Goal: Task Accomplishment & Management: Manage account settings

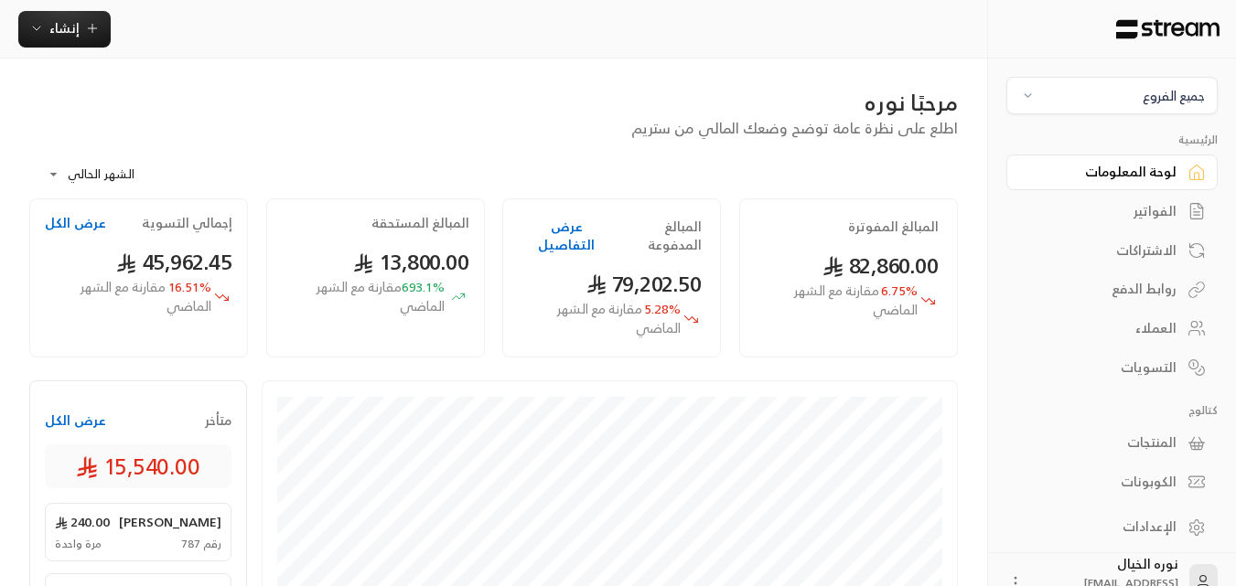
click at [502, 138] on div "مرحبًا نوره اطلع على نظرة عامة توضح وضعك المالي من ستريم" at bounding box center [493, 113] width 947 height 51
click at [1169, 206] on div "الفواتير" at bounding box center [1102, 211] width 147 height 18
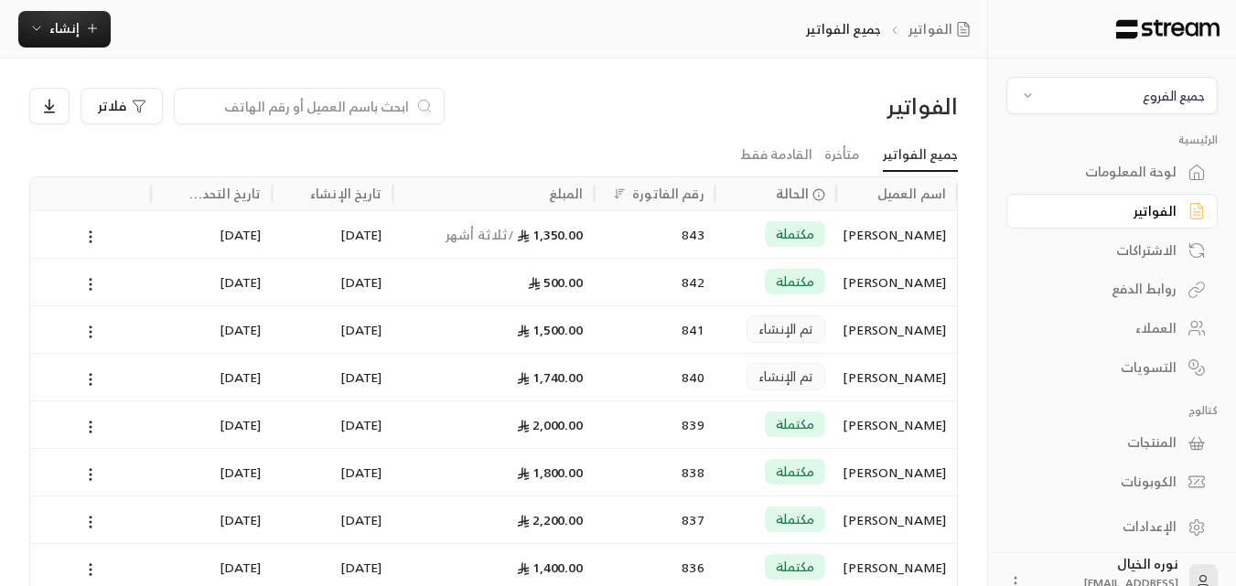
click at [371, 101] on input at bounding box center [297, 106] width 223 height 20
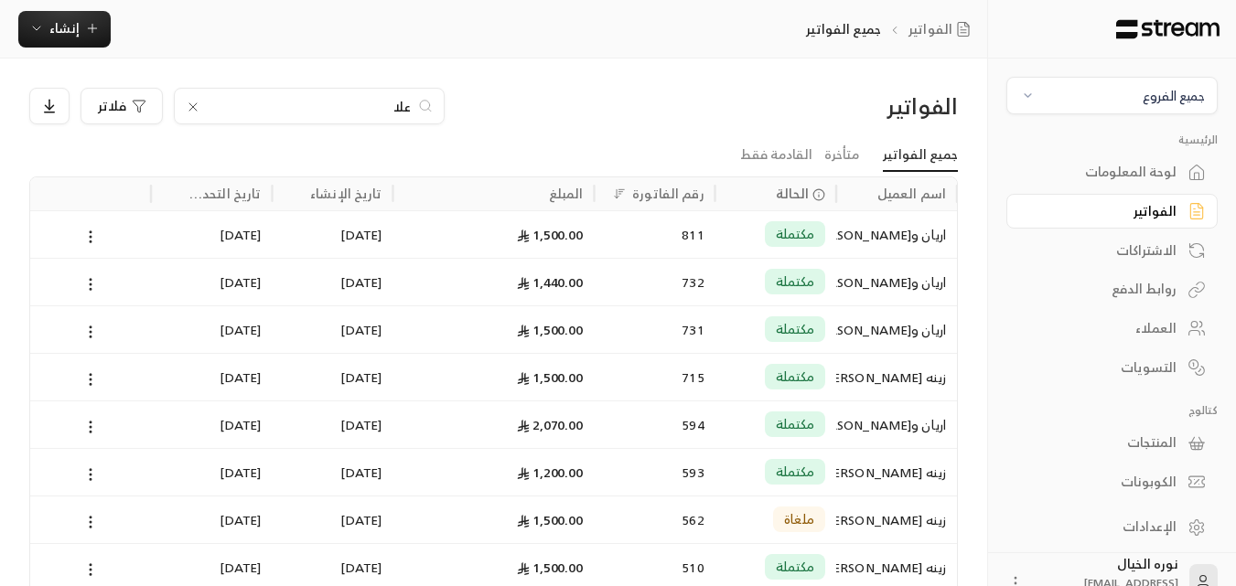
type input "علا"
click at [852, 234] on div "اريان و[PERSON_NAME]" at bounding box center [896, 234] width 99 height 47
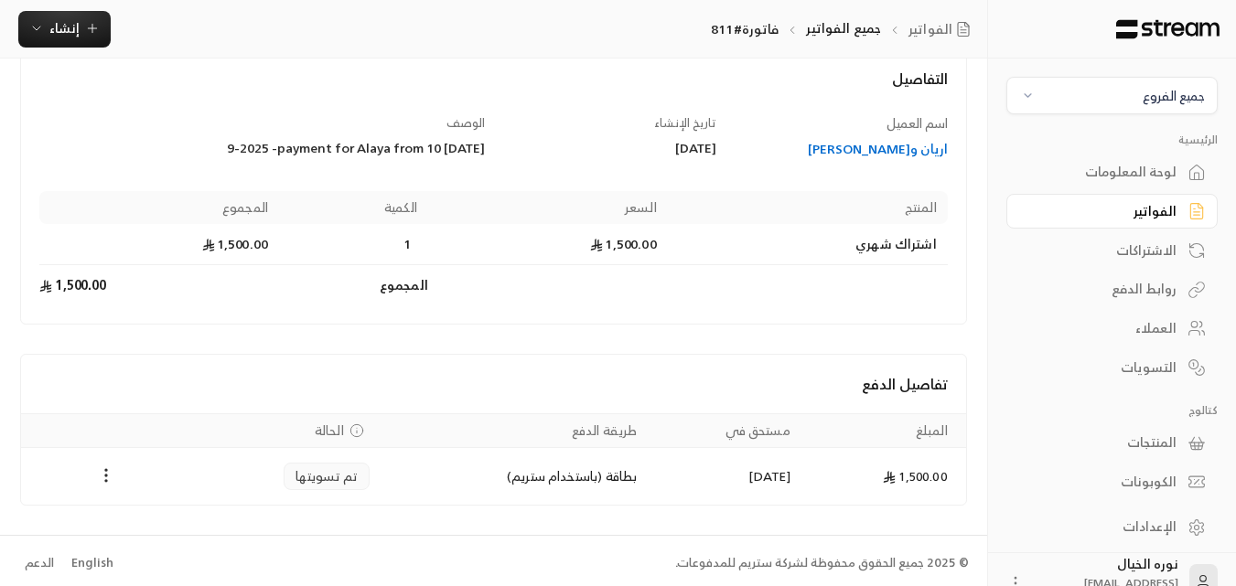
scroll to position [117, 0]
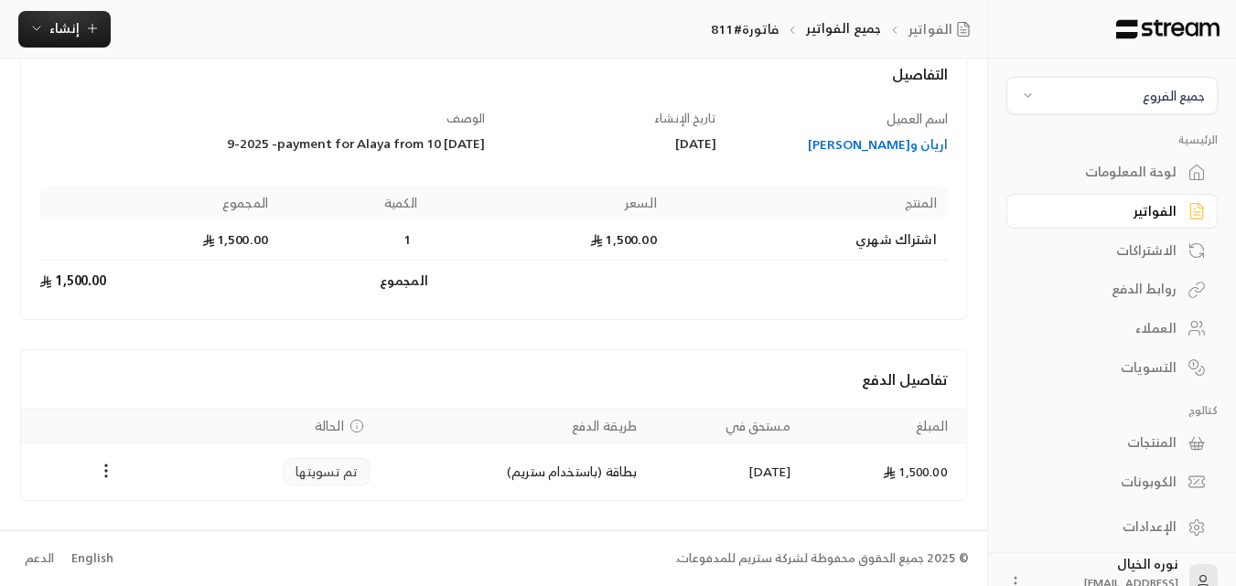
drag, startPoint x: 207, startPoint y: 144, endPoint x: 430, endPoint y: 149, distance: 223.3
click at [430, 149] on div "[DATE] 9-2025 -payment for Alaya from 10" at bounding box center [262, 143] width 446 height 18
click at [220, 143] on div "[DATE] 9-2025 -payment for Alaya from 10" at bounding box center [262, 143] width 446 height 18
drag, startPoint x: 484, startPoint y: 141, endPoint x: 367, endPoint y: 145, distance: 117.2
click at [367, 145] on div "[DATE] 9-2025 -payment for Alaya from 10" at bounding box center [262, 143] width 446 height 18
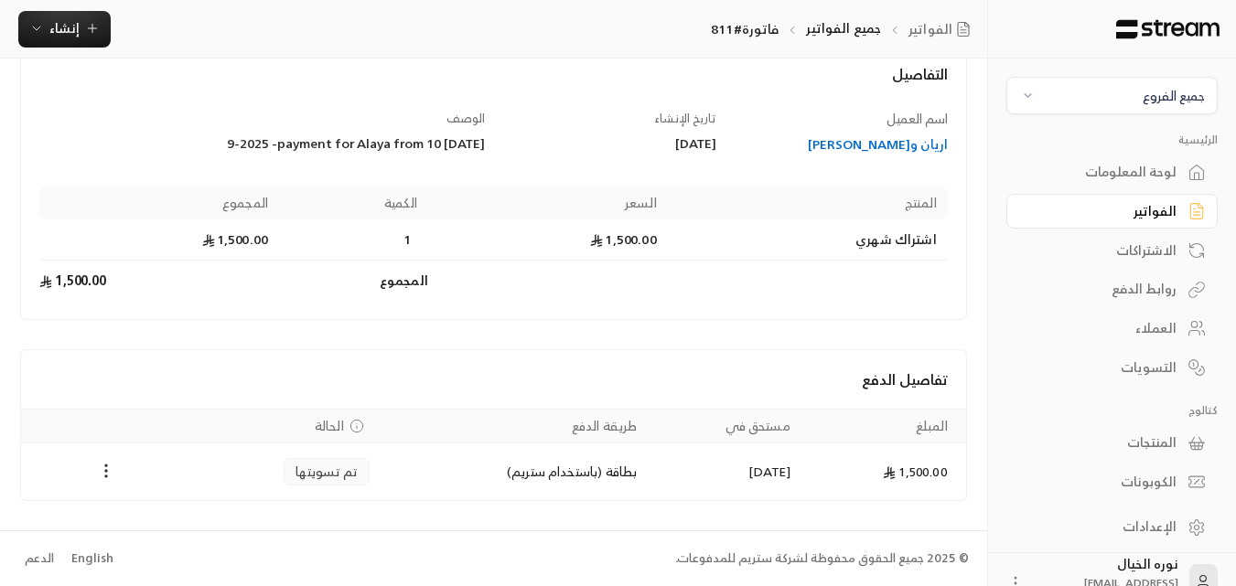
click at [311, 145] on div "[DATE] 9-2025 -payment for Alaya from 10" at bounding box center [262, 143] width 446 height 18
drag, startPoint x: 207, startPoint y: 143, endPoint x: 348, endPoint y: 158, distance: 141.8
click at [348, 158] on div "اسم العميل [PERSON_NAME] و[PERSON_NAME] تاريخ الإنشاء [DATE] الوصف [DATE] 9-202…" at bounding box center [494, 206] width 926 height 192
copy div "payment for [PERSON_NAME] from"
click at [864, 139] on div "اريان و[PERSON_NAME]" at bounding box center [841, 144] width 214 height 18
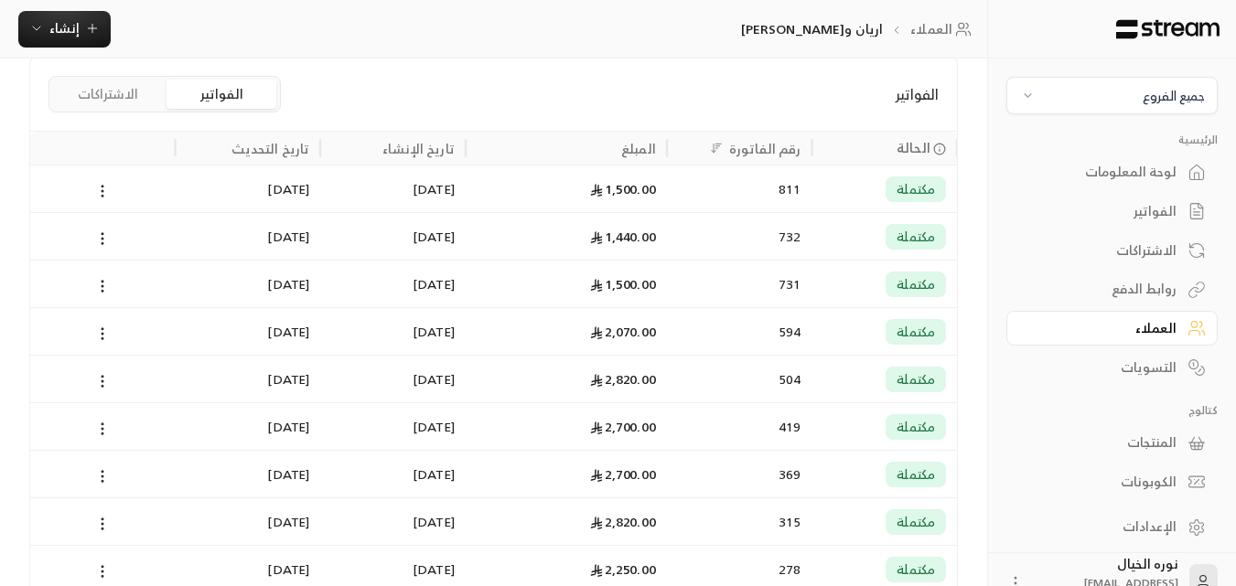
scroll to position [457, 0]
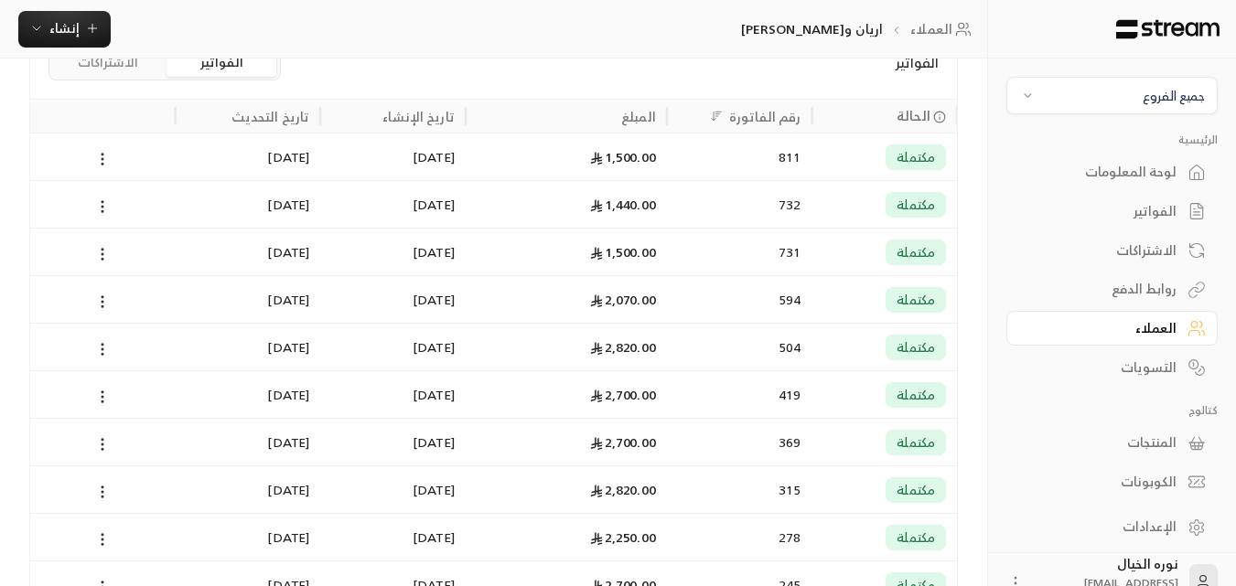
click at [628, 197] on div "1,440.00" at bounding box center [566, 204] width 179 height 47
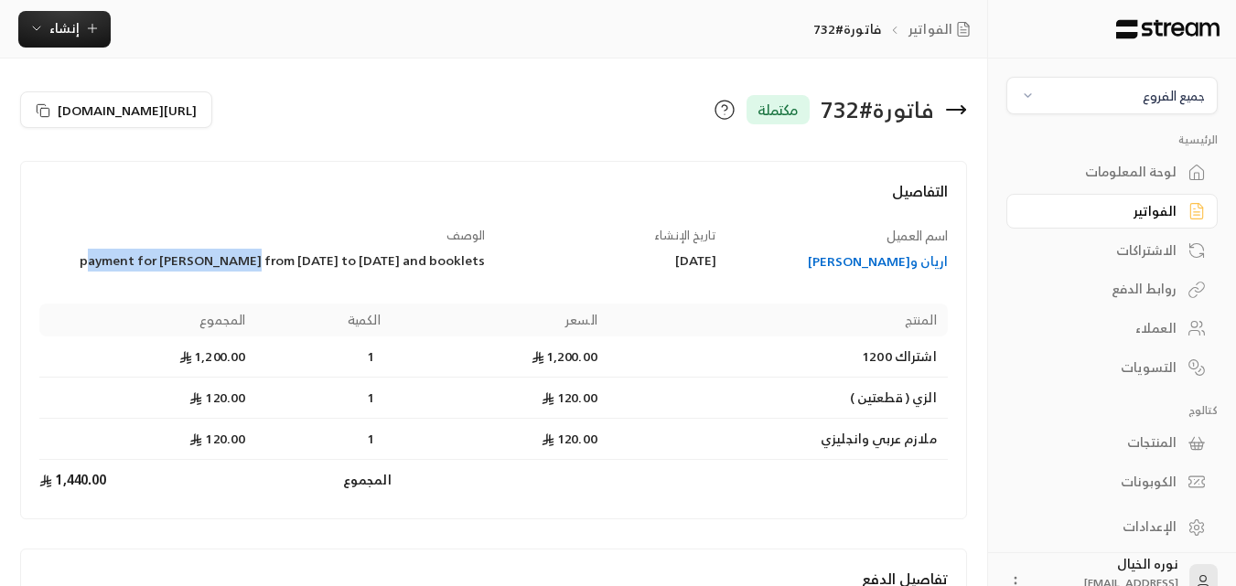
drag, startPoint x: 102, startPoint y: 263, endPoint x: 261, endPoint y: 266, distance: 158.3
click at [261, 266] on div "payment for [PERSON_NAME] from [DATE] to [DATE] and booklets" at bounding box center [262, 261] width 446 height 18
copy div "payment for [PERSON_NAME] from"
click at [179, 269] on div "payment for [PERSON_NAME] from [DATE] to [DATE] and booklets" at bounding box center [262, 261] width 446 height 18
drag, startPoint x: 98, startPoint y: 260, endPoint x: 486, endPoint y: 264, distance: 388.0
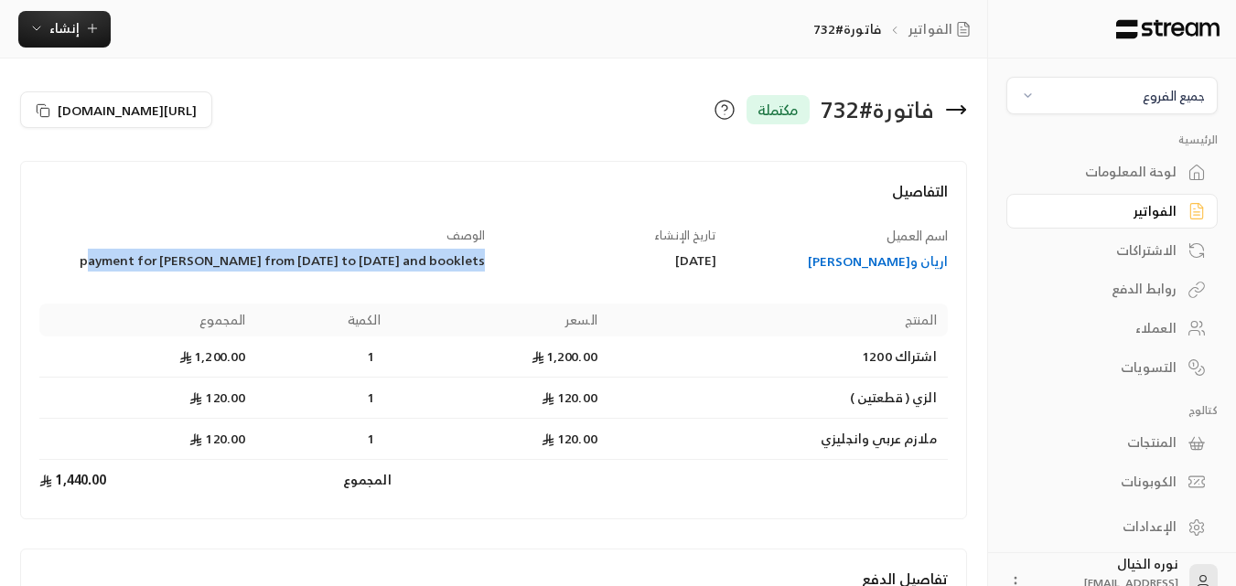
click at [486, 264] on div "الوصف payment for [PERSON_NAME] from [DATE] to [DATE] and booklets" at bounding box center [262, 249] width 463 height 45
copy div "payment for [PERSON_NAME] from [DATE] to [DATE] and booklets"
click at [92, 34] on icon "button" at bounding box center [92, 28] width 15 height 15
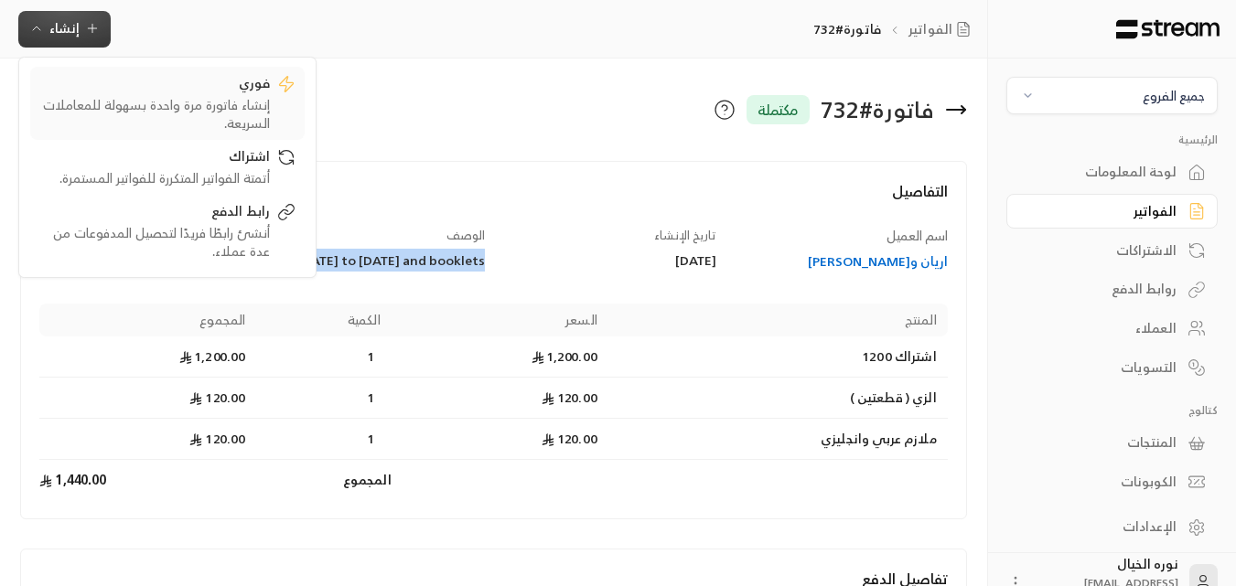
click at [242, 89] on div "فوري" at bounding box center [154, 85] width 231 height 22
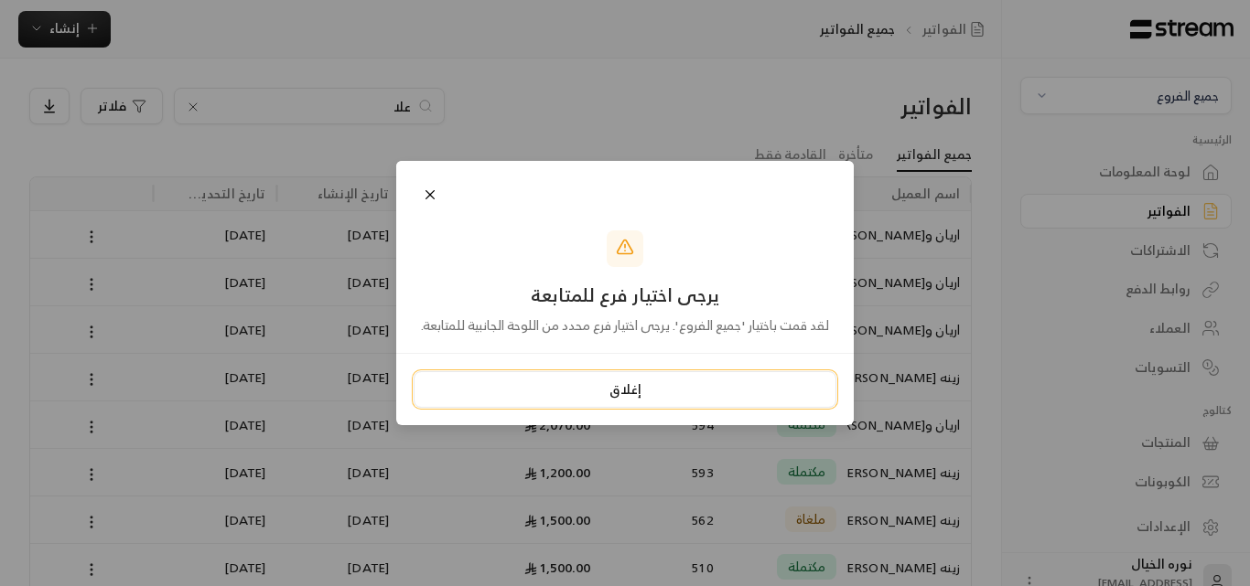
click at [617, 389] on button "إغلاق" at bounding box center [625, 389] width 423 height 37
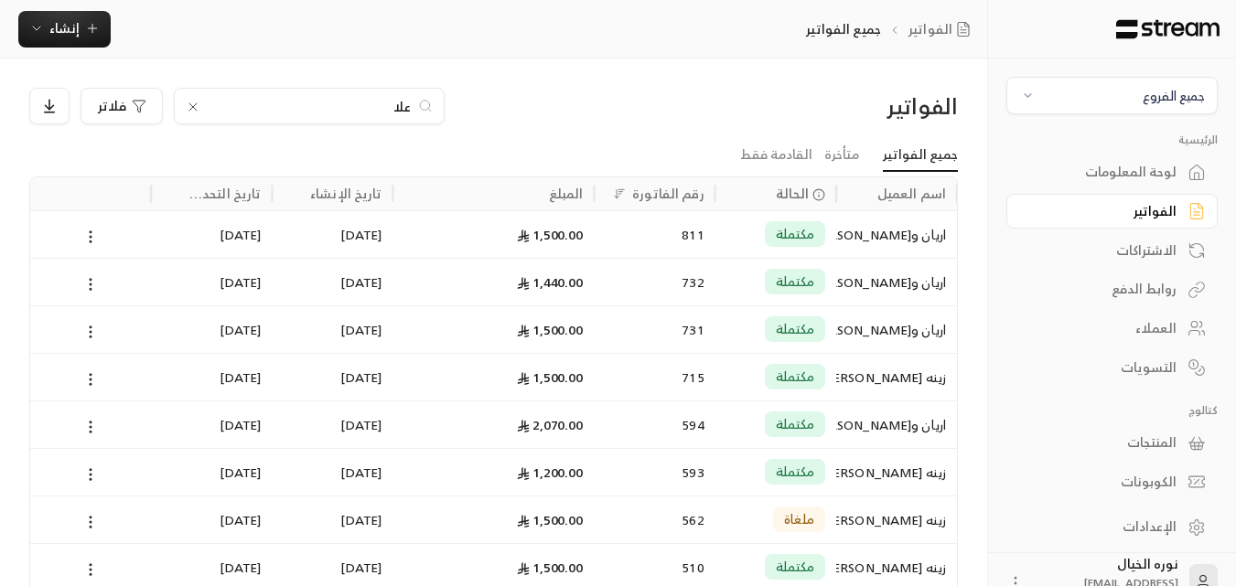
click at [1051, 97] on span "جميع الفروع" at bounding box center [1112, 95] width 188 height 21
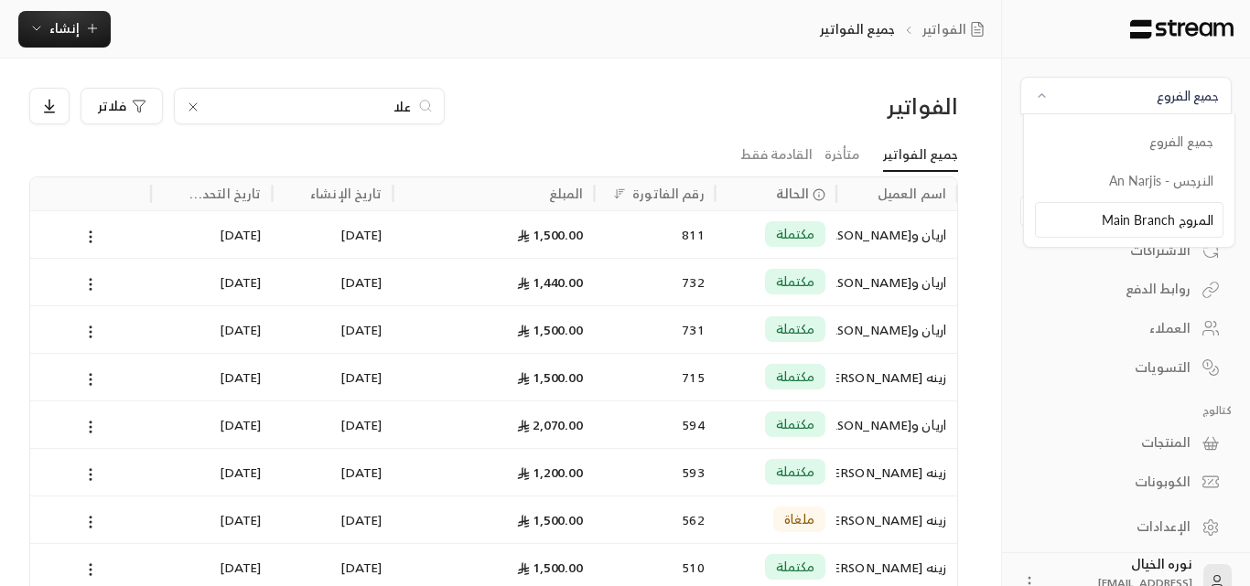
click at [1183, 223] on li "المروج Main Branch" at bounding box center [1129, 220] width 188 height 36
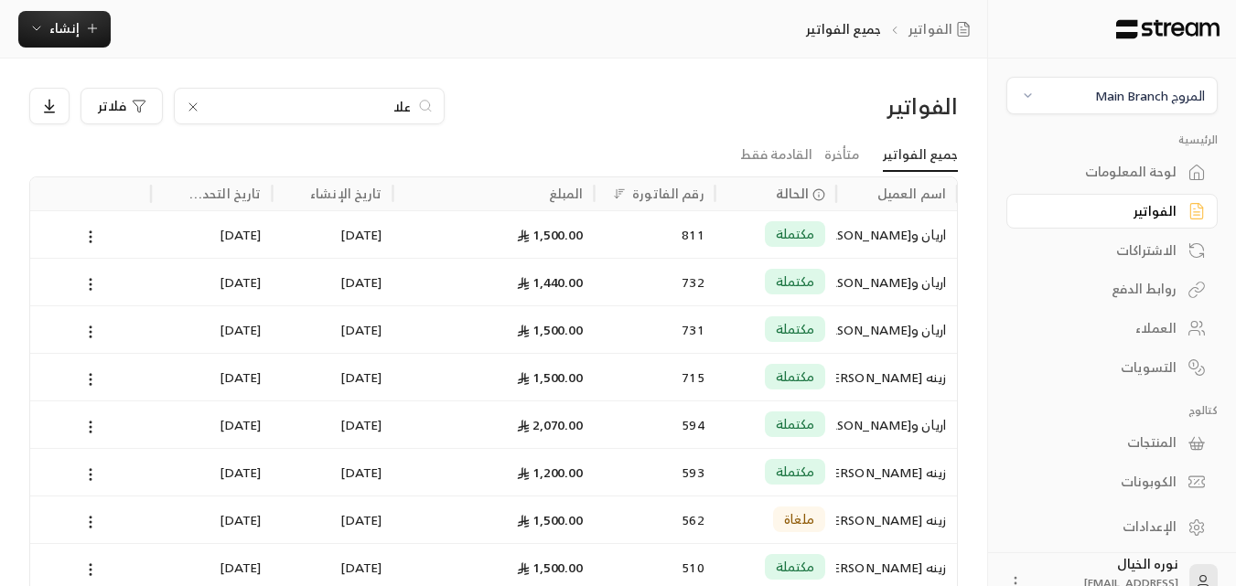
click at [190, 106] on icon at bounding box center [193, 107] width 15 height 15
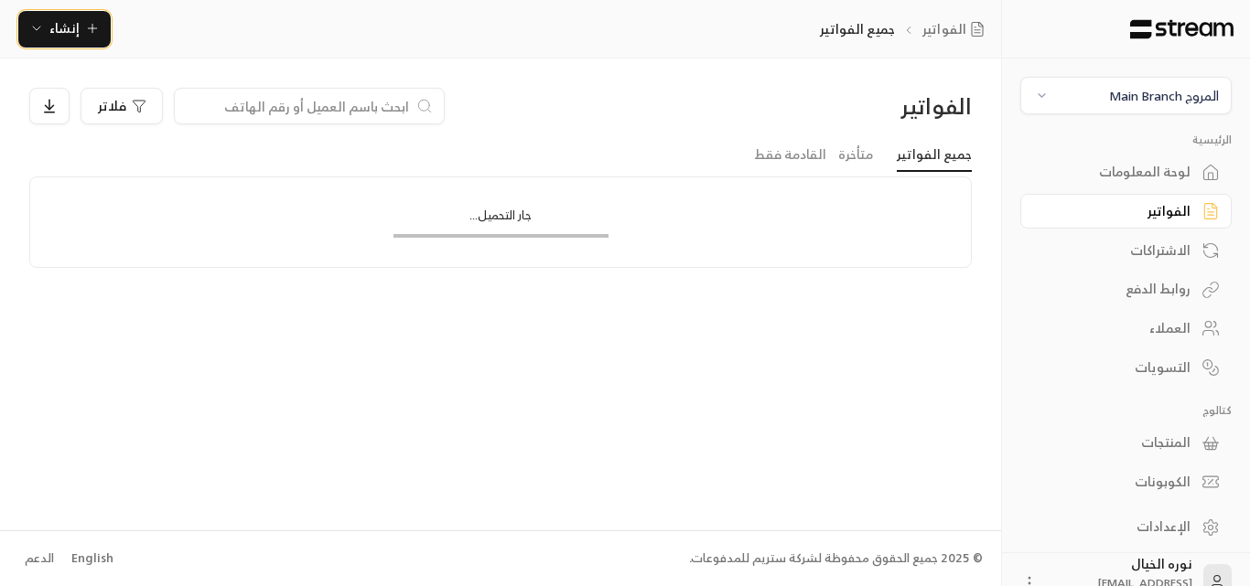
click at [85, 28] on icon "button" at bounding box center [92, 28] width 15 height 15
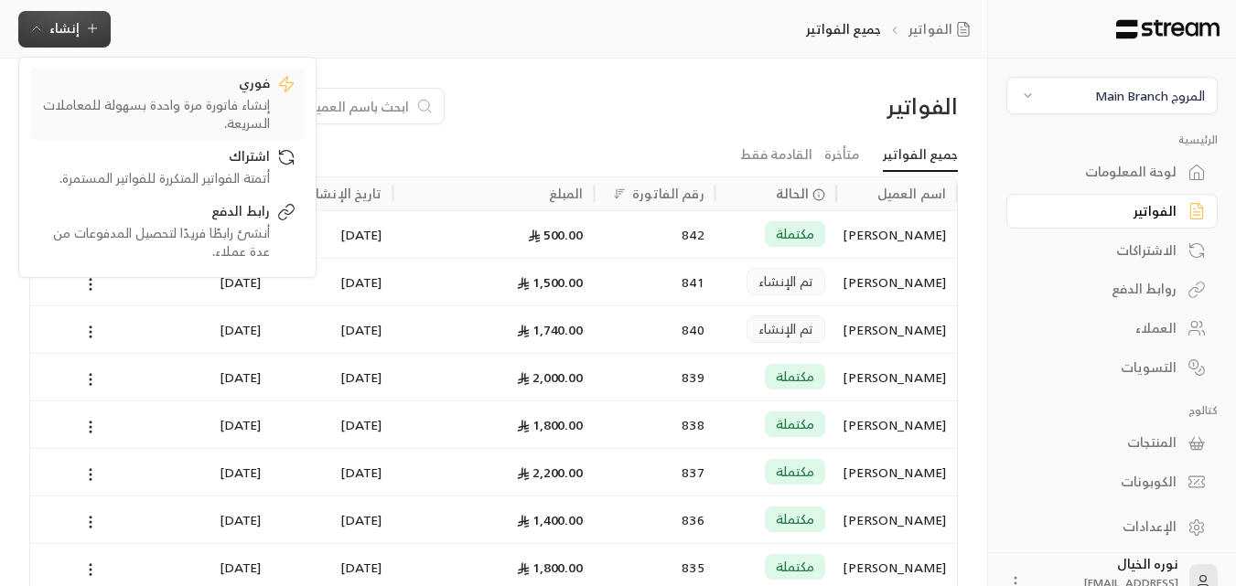
click at [248, 92] on div "فوري" at bounding box center [154, 85] width 231 height 22
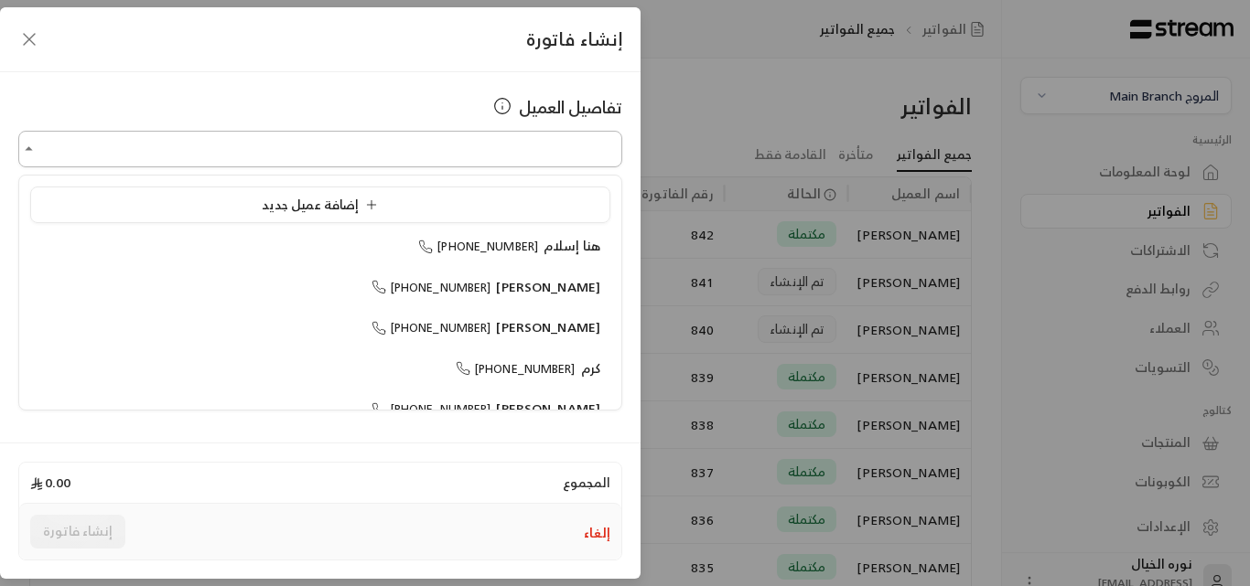
click at [394, 151] on input "اختر العميل" at bounding box center [320, 150] width 604 height 32
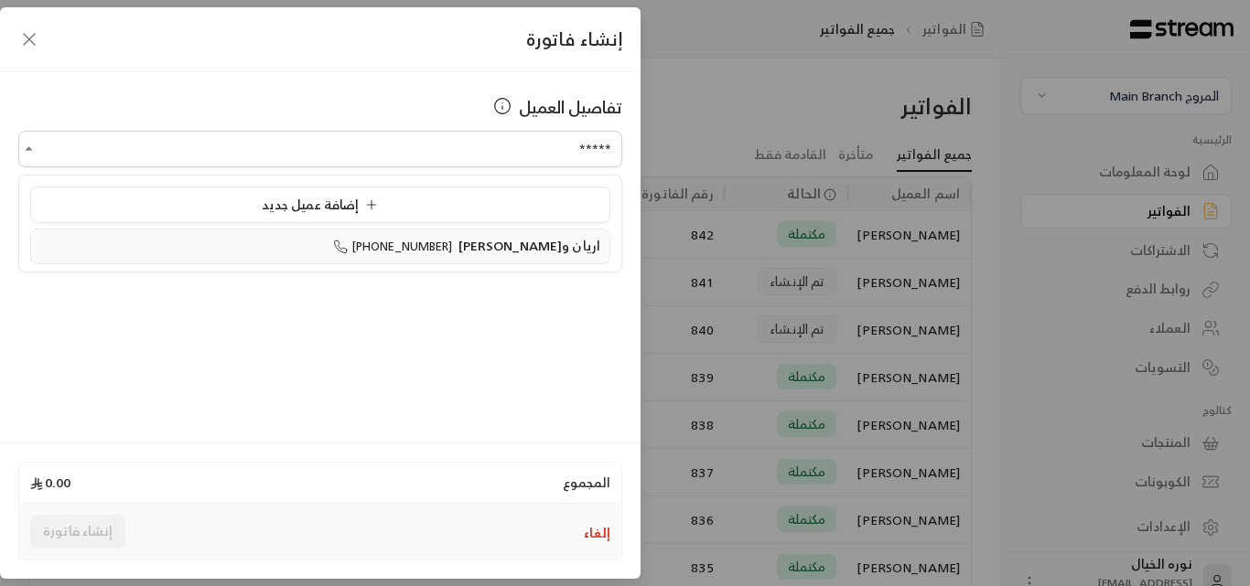
click at [507, 246] on span "اريان و[PERSON_NAME]" at bounding box center [529, 245] width 142 height 23
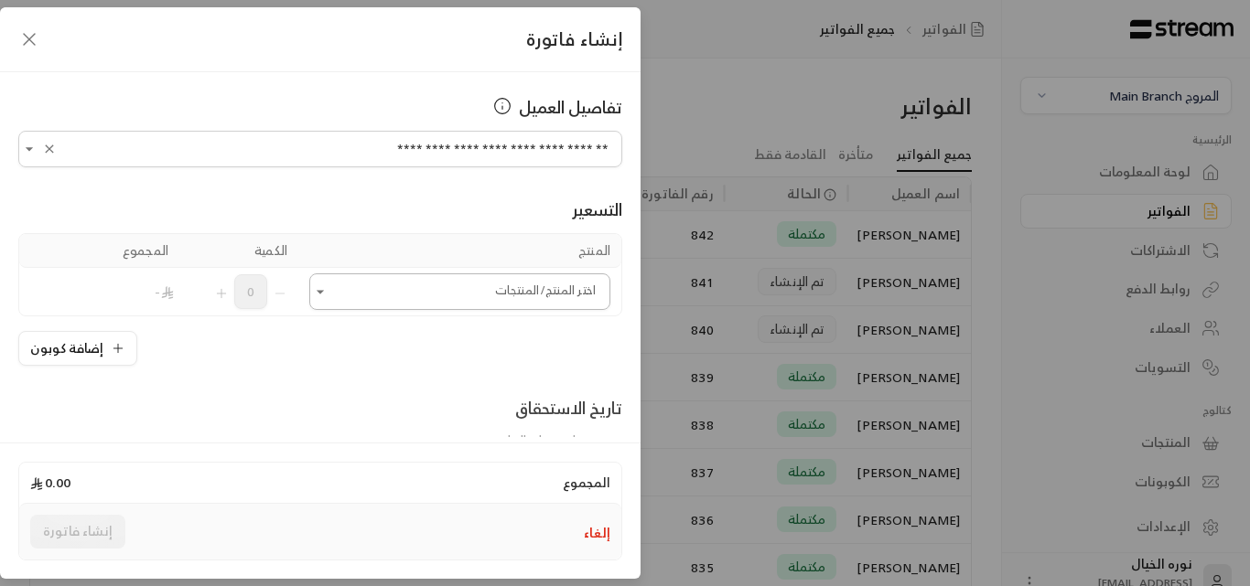
click at [329, 288] on icon "Open" at bounding box center [320, 292] width 18 height 18
type input "**********"
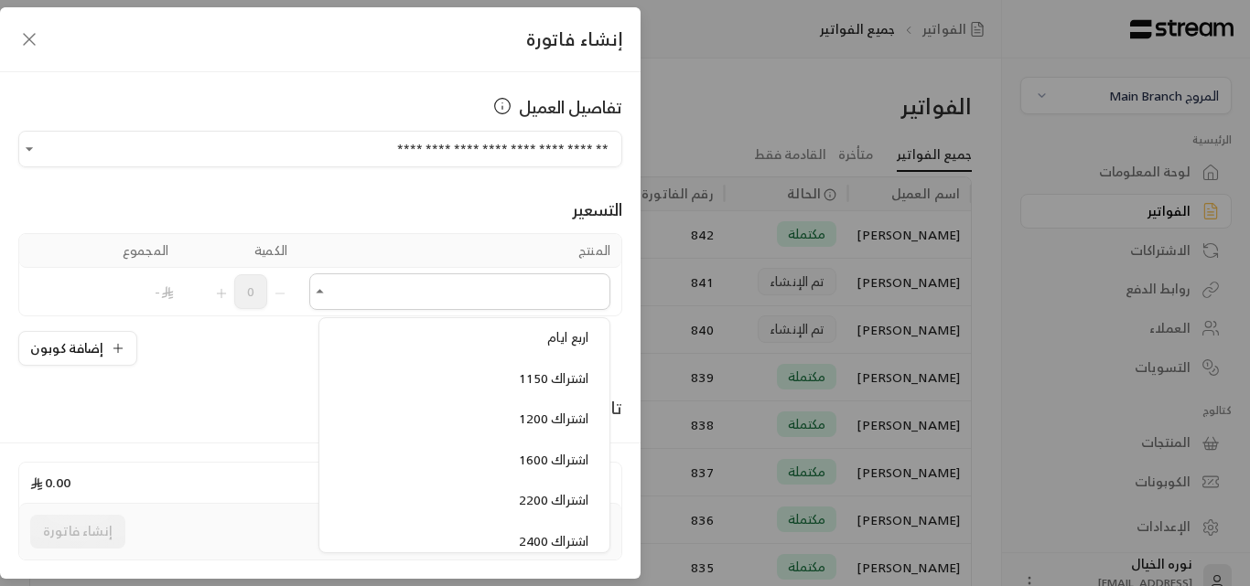
scroll to position [1006, 0]
click at [542, 382] on span "اشتراك 1200" at bounding box center [554, 386] width 70 height 23
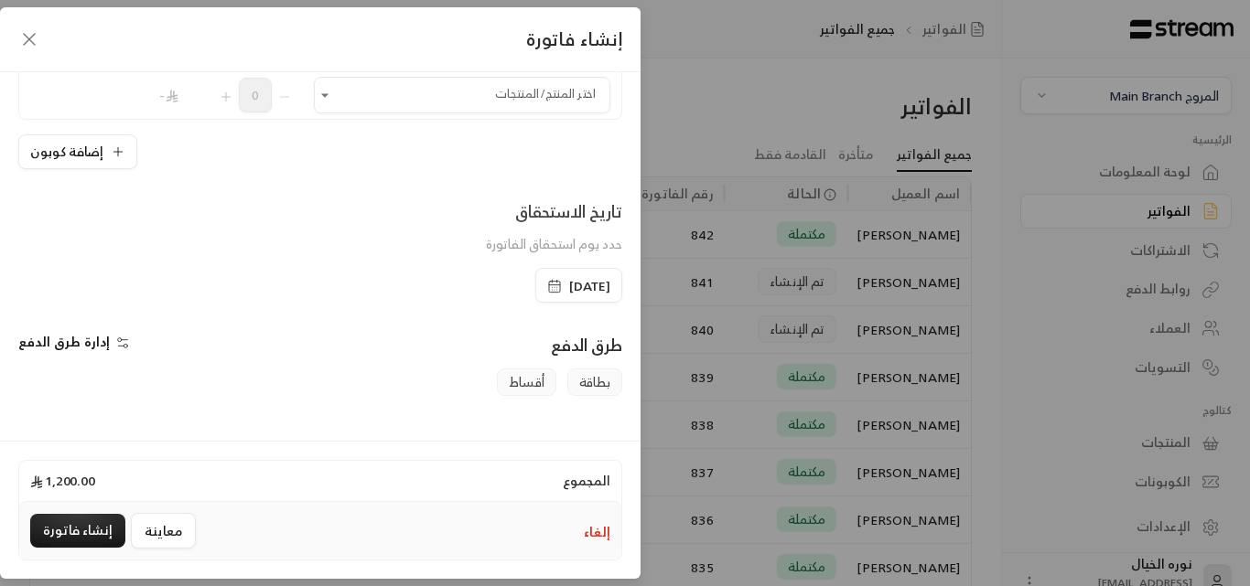
scroll to position [274, 0]
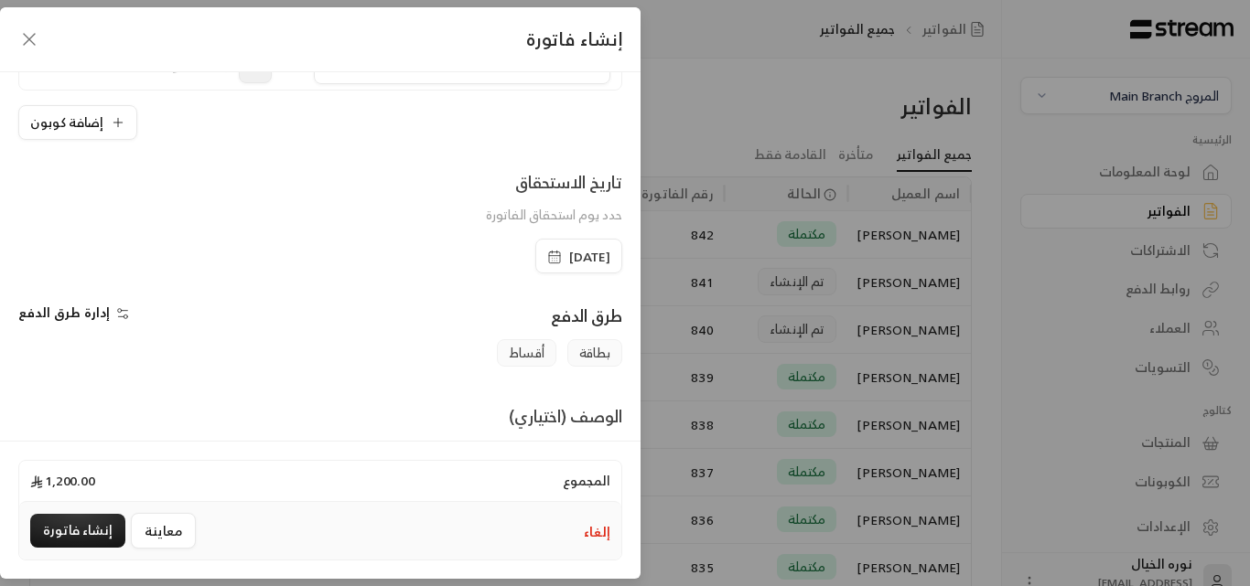
click at [569, 252] on span "[DATE]" at bounding box center [589, 257] width 41 height 18
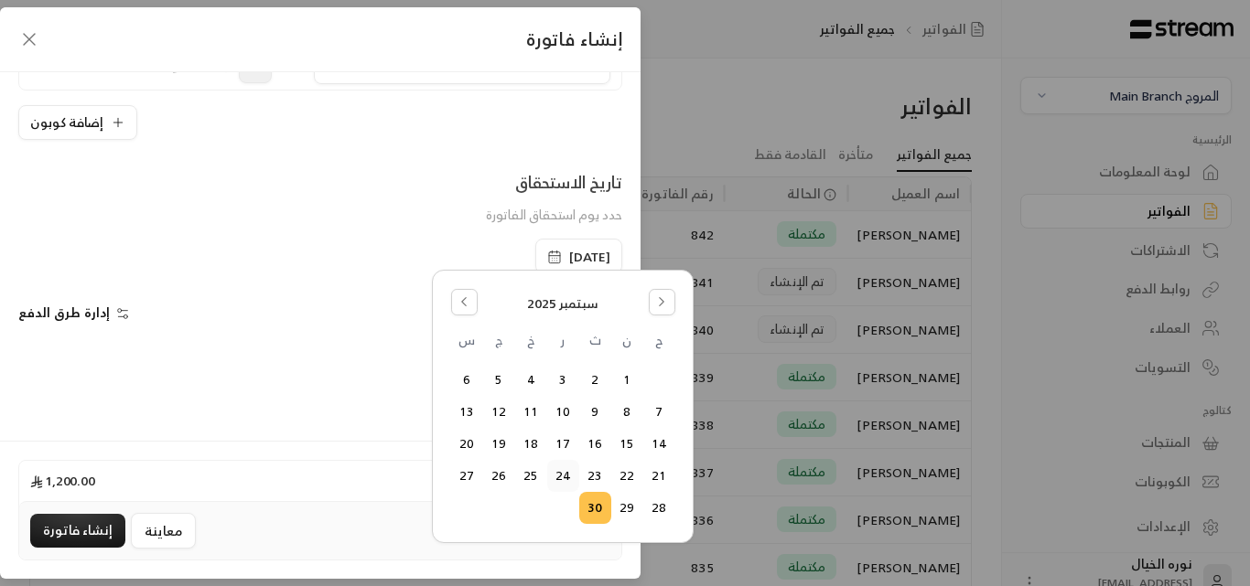
click at [564, 470] on button "24" at bounding box center [563, 476] width 30 height 30
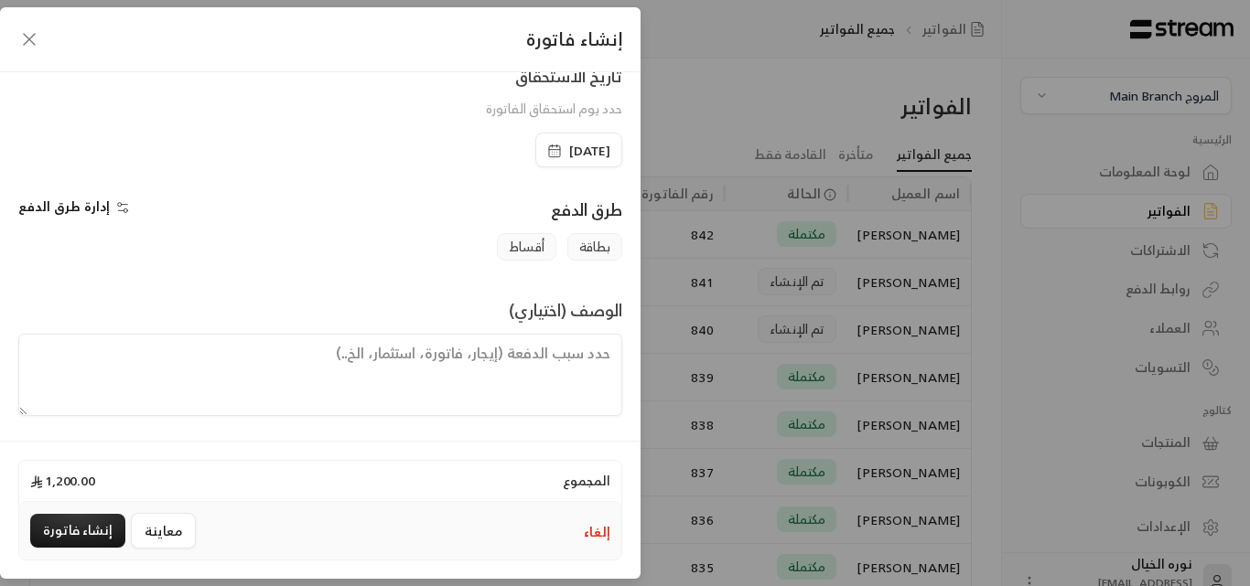
scroll to position [382, 0]
click at [556, 372] on textarea at bounding box center [320, 374] width 604 height 82
paste textarea "payment for [PERSON_NAME] from [DATE] to [DATE] and booklets"
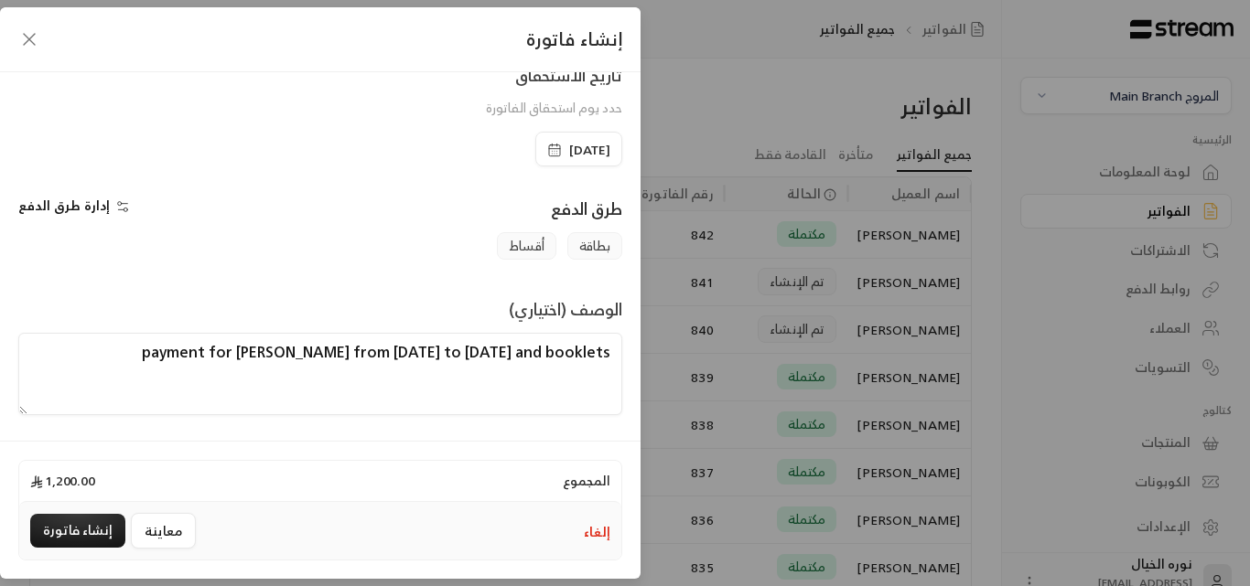
drag, startPoint x: 520, startPoint y: 350, endPoint x: 609, endPoint y: 353, distance: 89.7
click at [609, 353] on textarea "payment for [PERSON_NAME] from [DATE] to [DATE] and booklets" at bounding box center [320, 374] width 604 height 82
drag, startPoint x: 446, startPoint y: 350, endPoint x: 459, endPoint y: 360, distance: 16.3
click at [459, 360] on textarea "payment for [PERSON_NAME] from [DATE] to [DATE]" at bounding box center [320, 374] width 604 height 82
click at [474, 357] on textarea "payment for [PERSON_NAME] from [DATE] to [DATE]" at bounding box center [320, 374] width 604 height 82
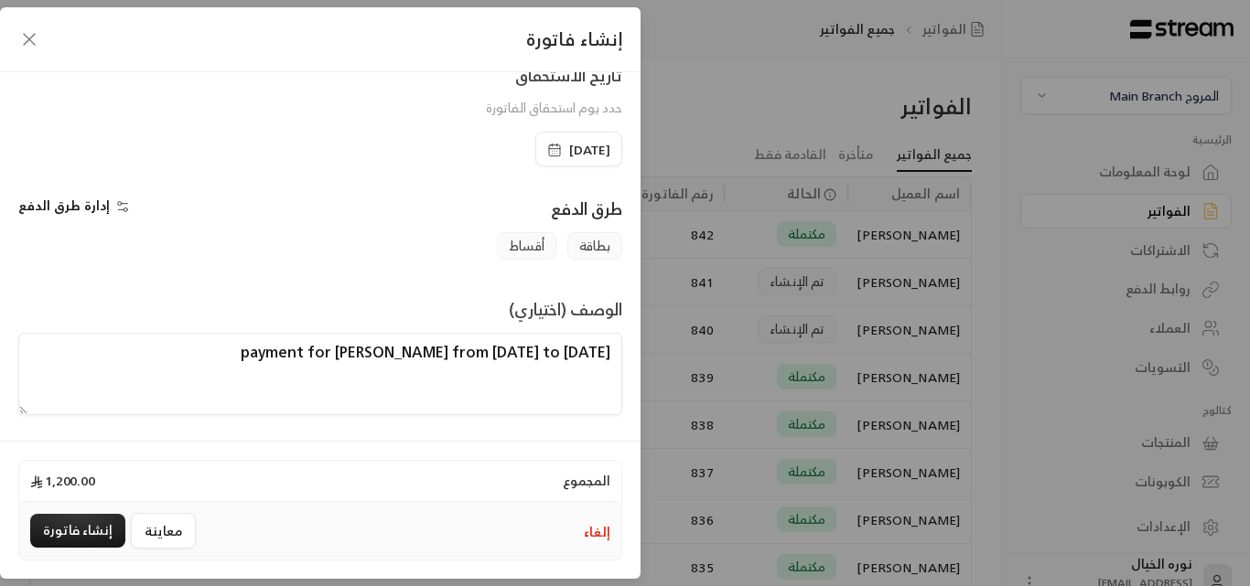
click at [567, 351] on textarea "payment for [PERSON_NAME] from [DATE] to [DATE]" at bounding box center [320, 374] width 604 height 82
type textarea "payment for [PERSON_NAME] from [DATE] to [DATE]"
click at [104, 532] on button "إنشاء فاتورة" at bounding box center [77, 531] width 95 height 34
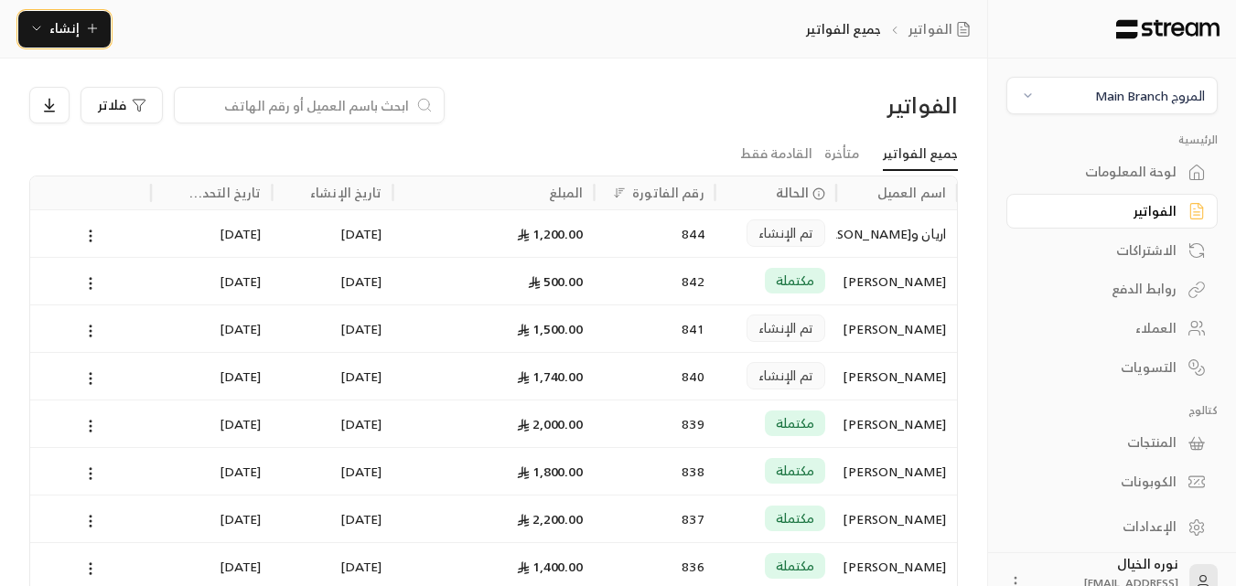
scroll to position [0, 0]
click at [566, 234] on div "1,200.00" at bounding box center [493, 234] width 179 height 47
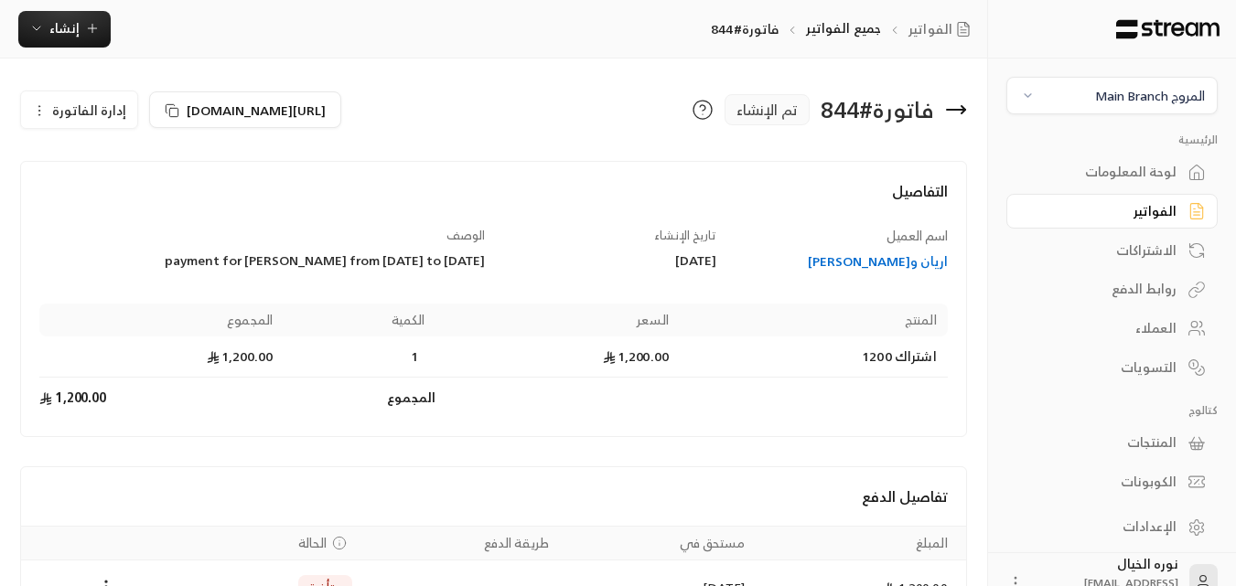
click at [1140, 218] on div "الفواتير" at bounding box center [1102, 211] width 147 height 18
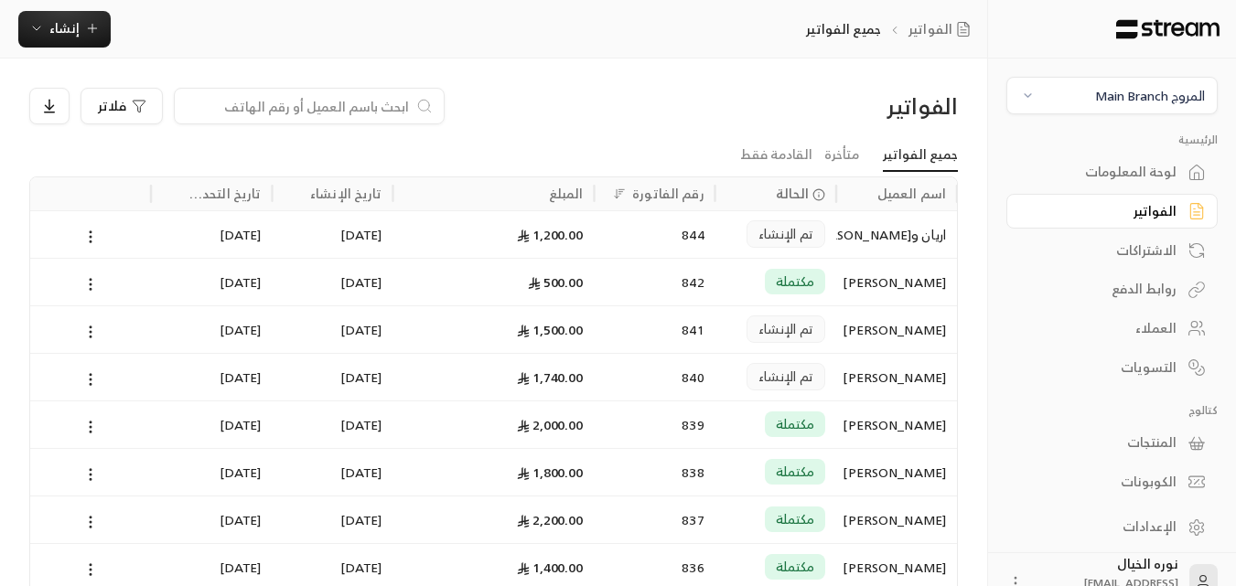
click at [364, 109] on input at bounding box center [297, 106] width 223 height 20
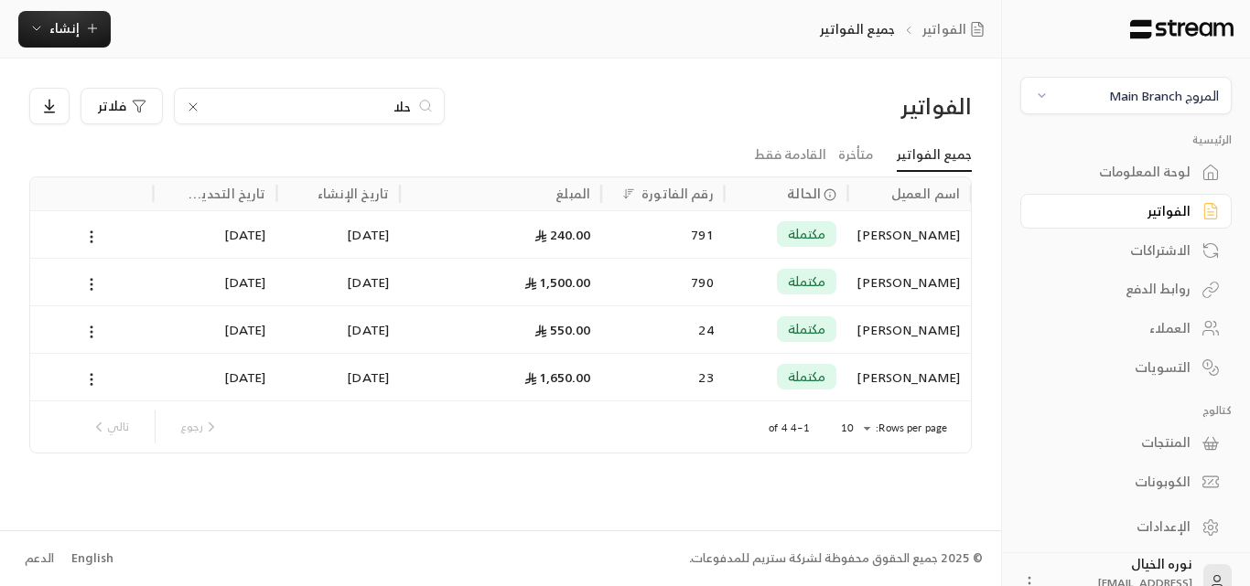
type input "حلا"
click at [933, 241] on div "[PERSON_NAME]" at bounding box center [909, 234] width 102 height 47
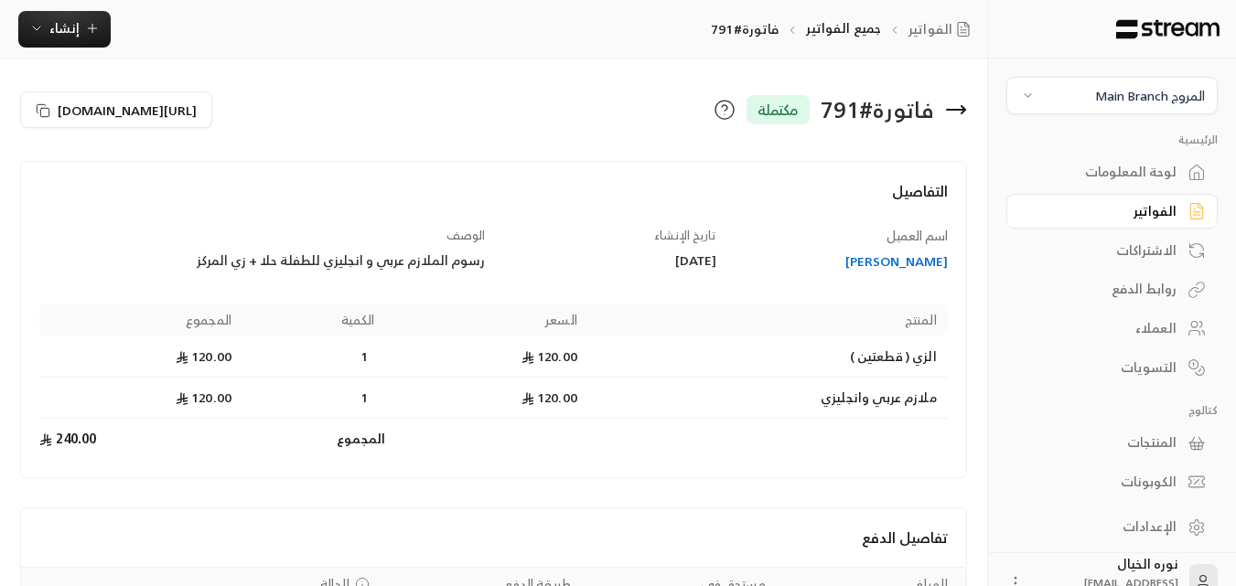
click at [959, 110] on icon at bounding box center [956, 110] width 18 height 0
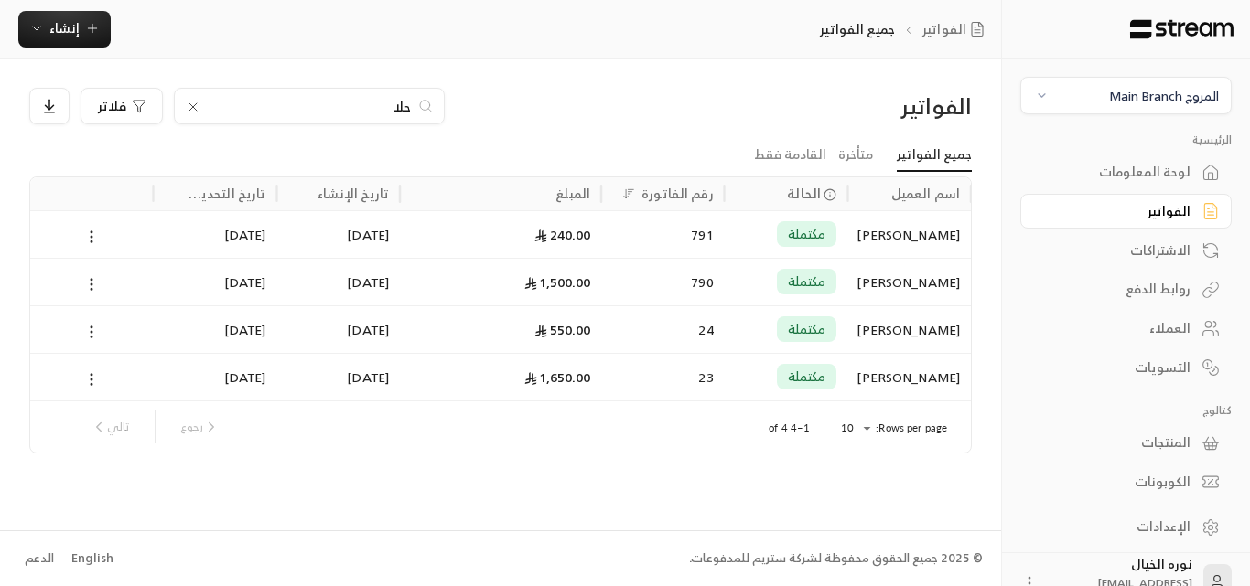
click at [896, 283] on div "[PERSON_NAME]" at bounding box center [909, 282] width 102 height 47
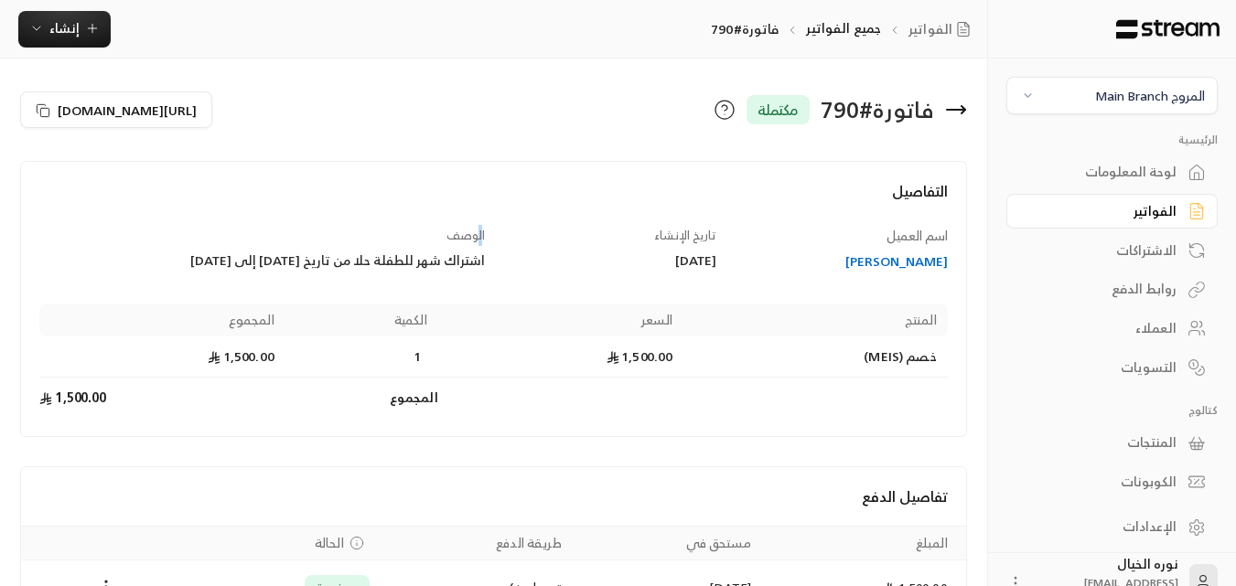
click at [483, 236] on span "الوصف" at bounding box center [465, 235] width 38 height 21
click at [489, 231] on div "الوصف اشتراك شهر للطفلة حلا من تاريخ [DATE] إلى [DATE]" at bounding box center [262, 249] width 463 height 45
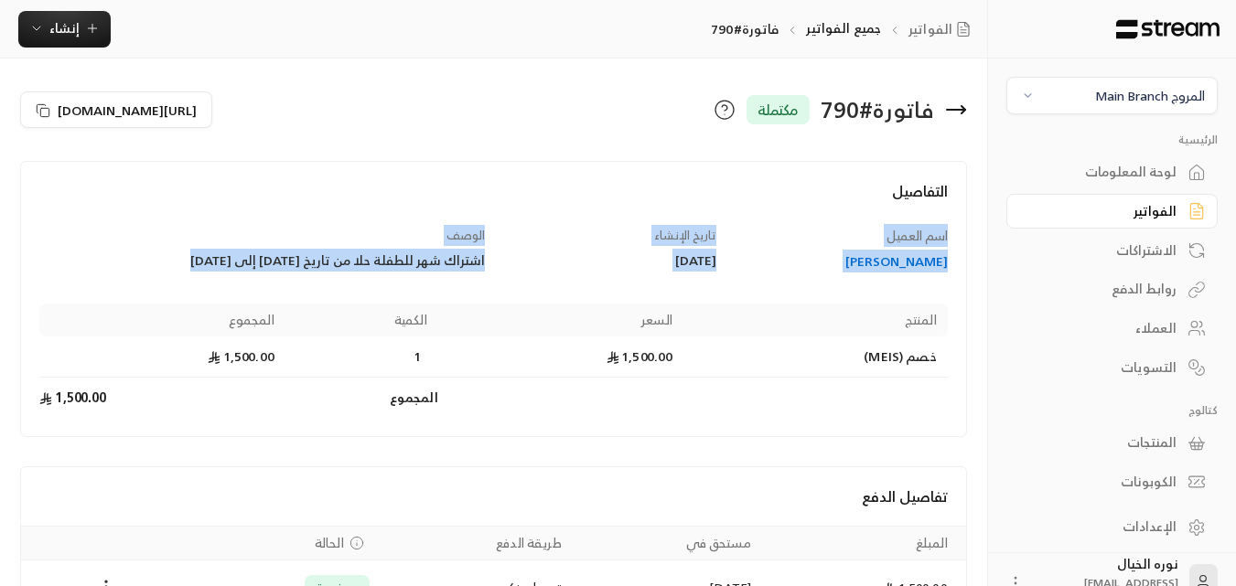
drag, startPoint x: 694, startPoint y: 207, endPoint x: 602, endPoint y: 220, distance: 93.4
click at [618, 261] on div "التفاصيل اسم العميل حلا شعبان تاريخ الإنشاء [DATE] الوصف اشتراك شهر للطفلة حلا …" at bounding box center [493, 299] width 947 height 276
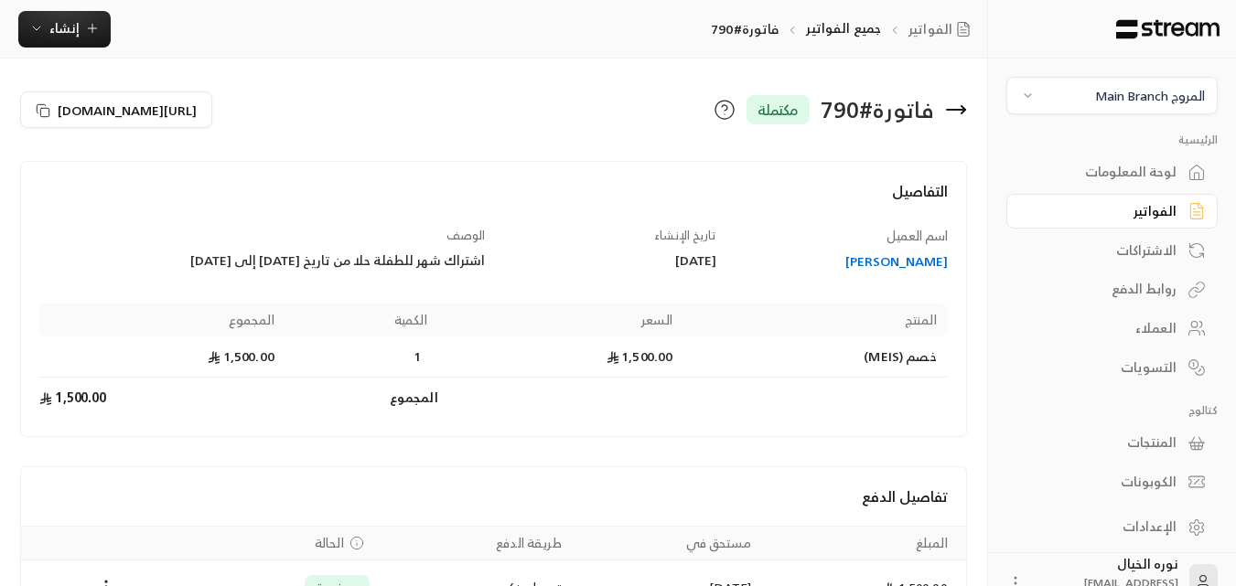
click at [564, 138] on div "فاتورة # 790 مكتملة [URL][DOMAIN_NAME]" at bounding box center [493, 117] width 947 height 59
drag, startPoint x: 477, startPoint y: 235, endPoint x: 419, endPoint y: 278, distance: 71.9
click at [419, 278] on div "اسم العميل حلا شعبان تاريخ الإنشاء [DATE] الوصف اشتراك شهر للطفلة حلا من تاريخ …" at bounding box center [494, 323] width 926 height 192
click at [467, 183] on h4 "التفاصيل" at bounding box center [493, 200] width 909 height 40
drag, startPoint x: 941, startPoint y: 105, endPoint x: 957, endPoint y: 118, distance: 20.1
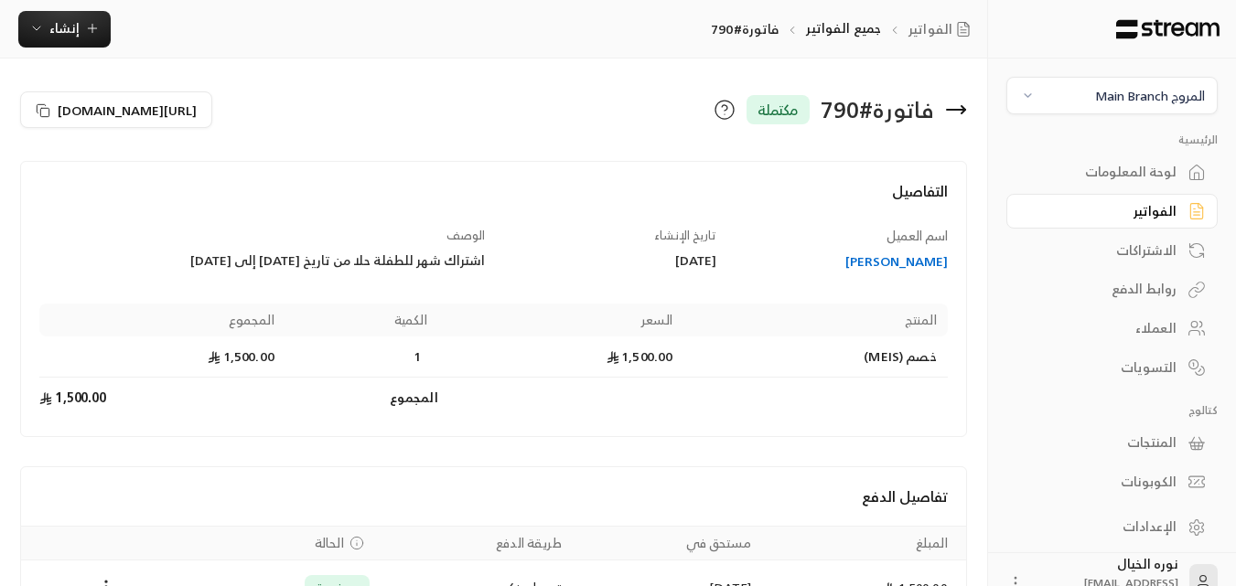
click at [957, 118] on div "فاتورة # 790 مكتملة" at bounding box center [735, 110] width 482 height 44
drag, startPoint x: 484, startPoint y: 258, endPoint x: 174, endPoint y: 261, distance: 310.2
click at [174, 261] on div "اشتراك شهر للطفلة حلا من تاريخ [DATE] إلى [DATE]" at bounding box center [262, 261] width 446 height 18
click at [168, 286] on div "اسم العميل حلا شعبان تاريخ الإنشاء [DATE] الوصف اشتراك شهر للطفلة حلا من تاريخ …" at bounding box center [494, 323] width 926 height 192
drag, startPoint x: 141, startPoint y: 261, endPoint x: 483, endPoint y: 269, distance: 342.3
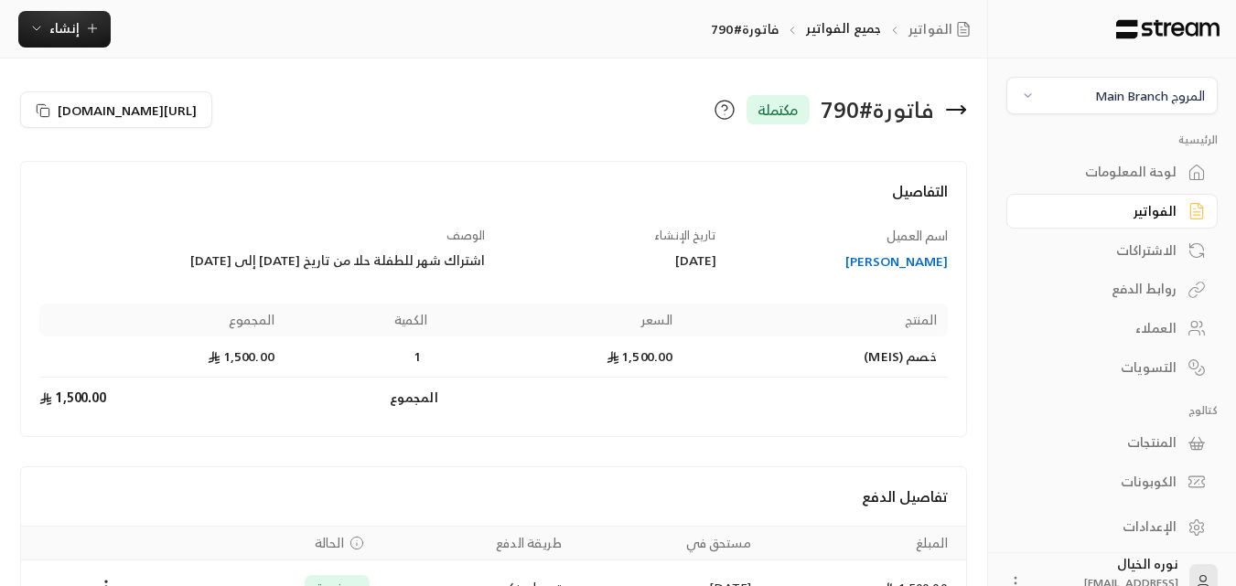
click at [483, 269] on div "اشتراك شهر للطفلة حلا من تاريخ [DATE] إلى [DATE]" at bounding box center [262, 261] width 446 height 18
copy div "اشتراك شهر للطفلة حلا من تاريخ [DATE] إلى [DATE]"
click at [1154, 202] on div "الفواتير" at bounding box center [1102, 211] width 147 height 18
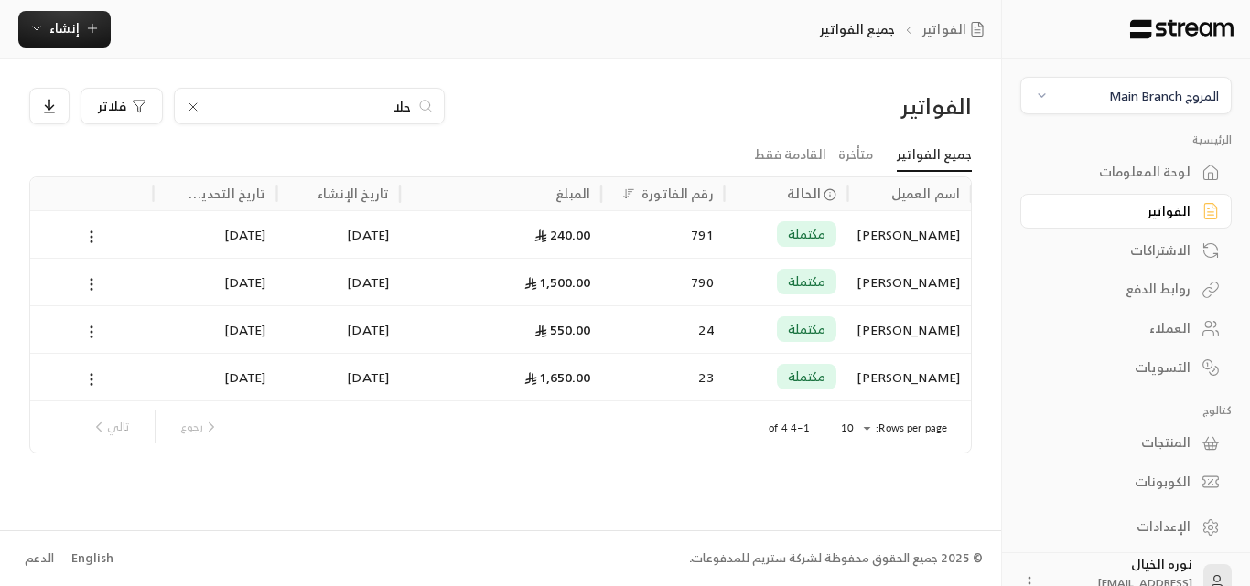
click at [199, 111] on icon at bounding box center [193, 107] width 15 height 15
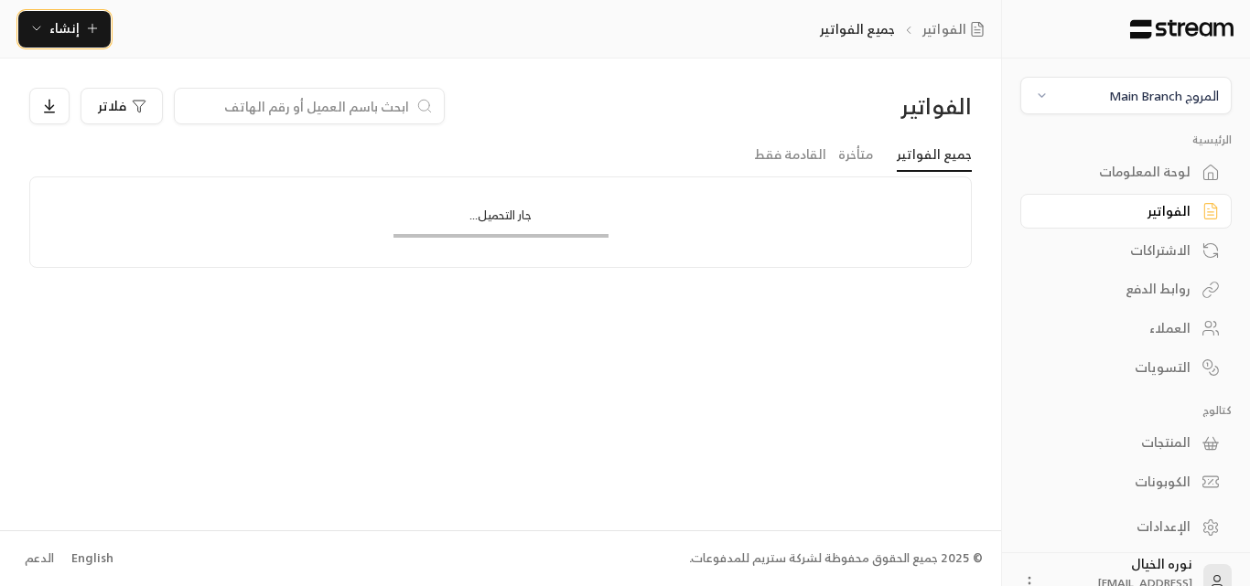
click at [80, 30] on span "إنشاء" at bounding box center [64, 27] width 70 height 23
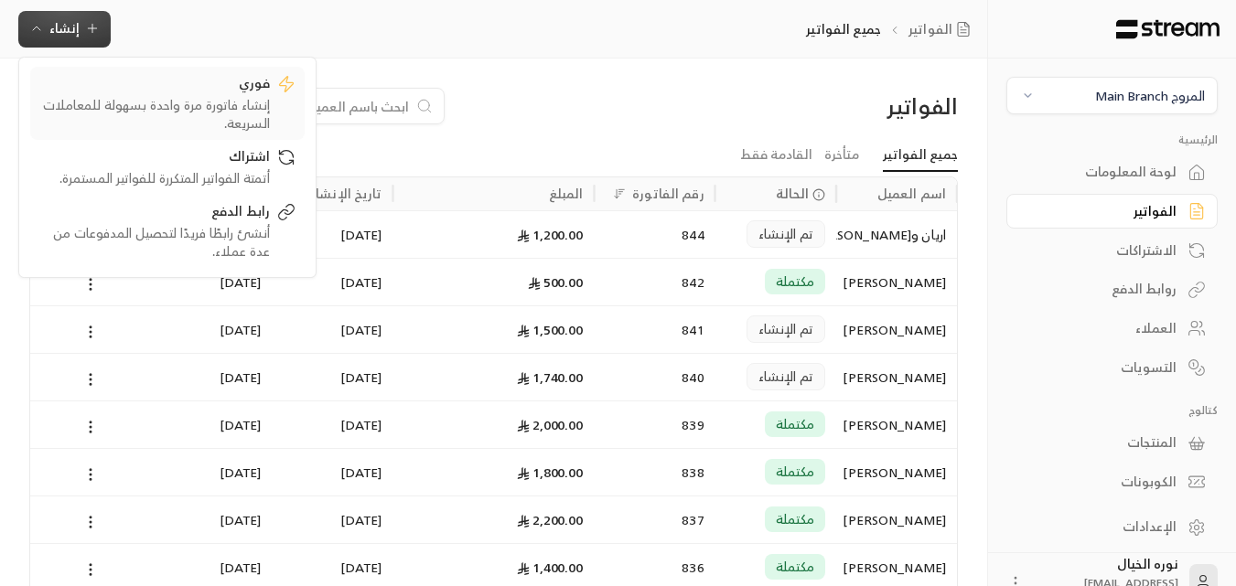
click at [260, 85] on div "فوري" at bounding box center [154, 85] width 231 height 22
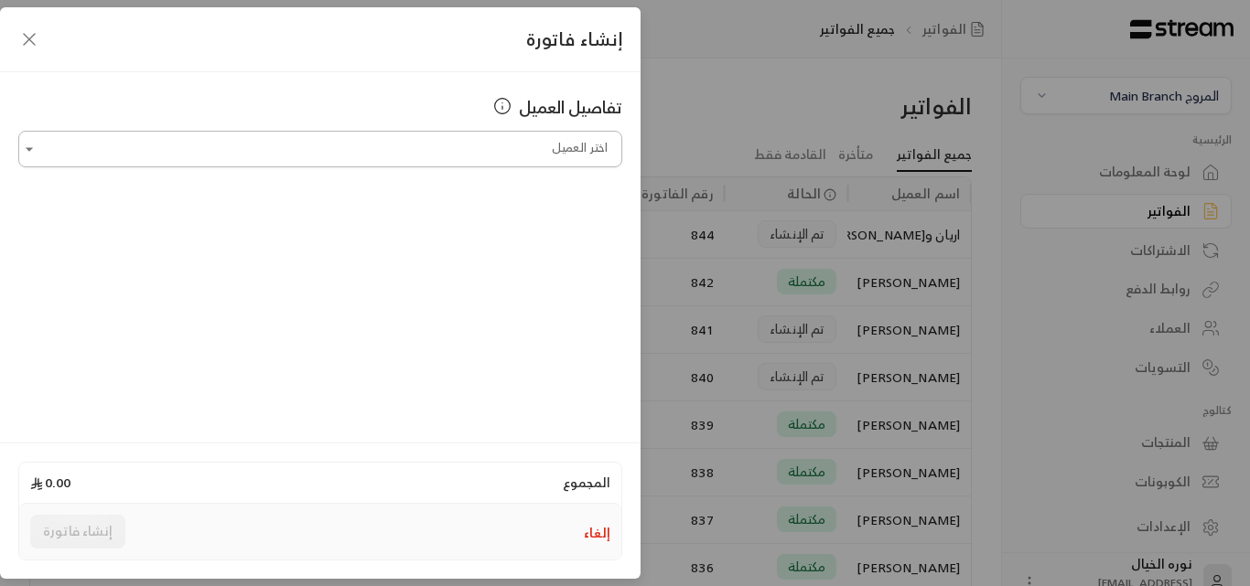
click at [560, 153] on input "اختر العميل" at bounding box center [320, 150] width 604 height 32
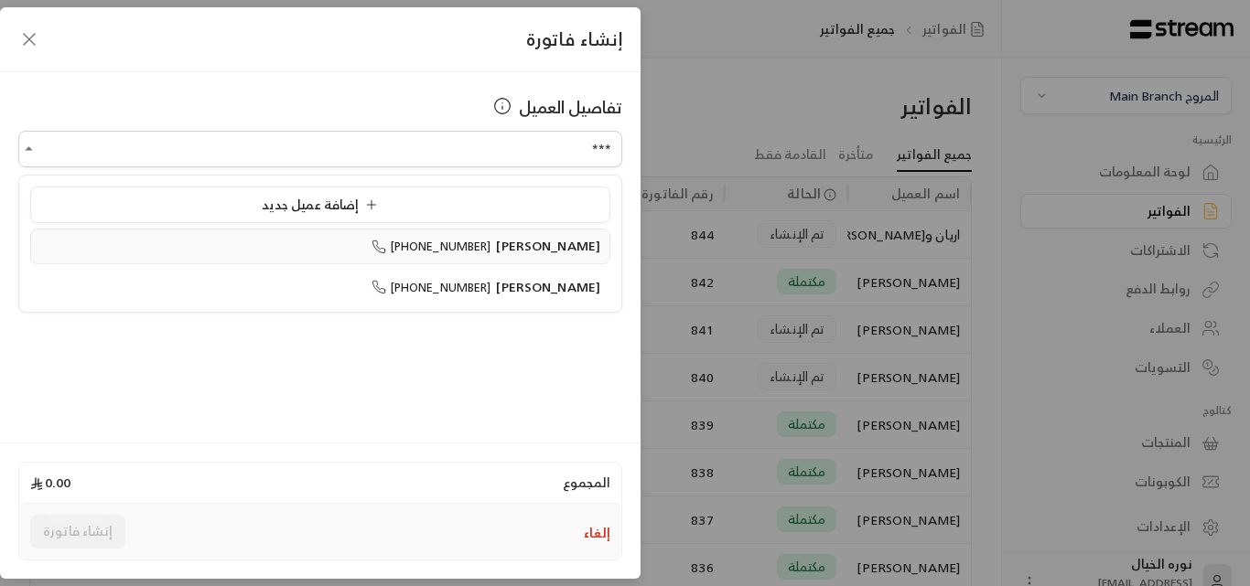
click at [588, 239] on span "[PERSON_NAME]" at bounding box center [548, 245] width 104 height 23
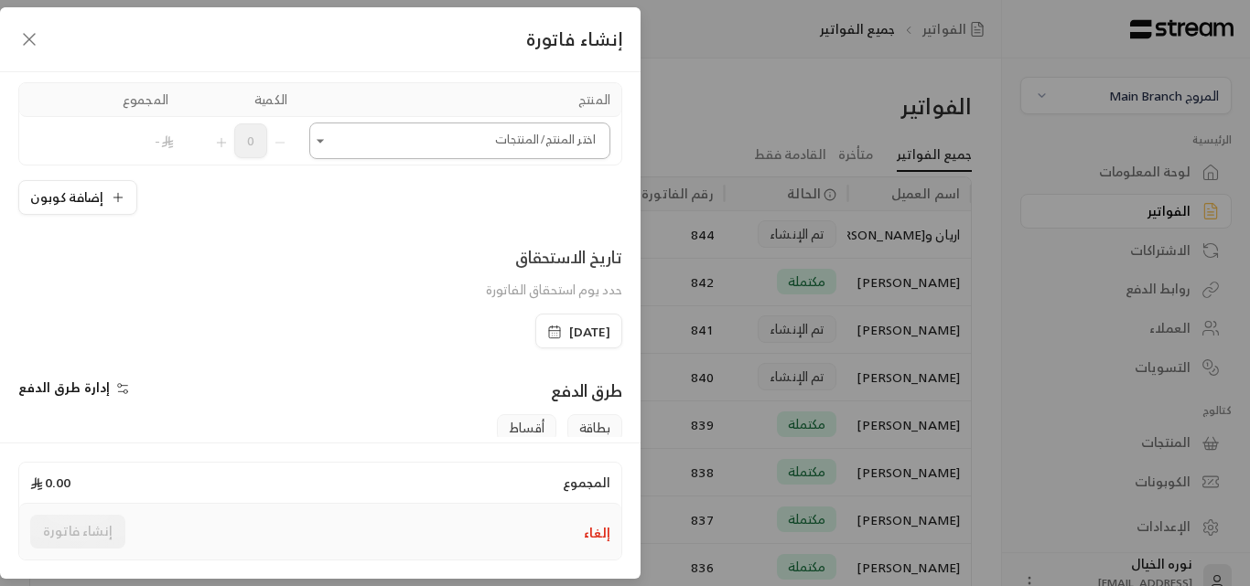
scroll to position [183, 0]
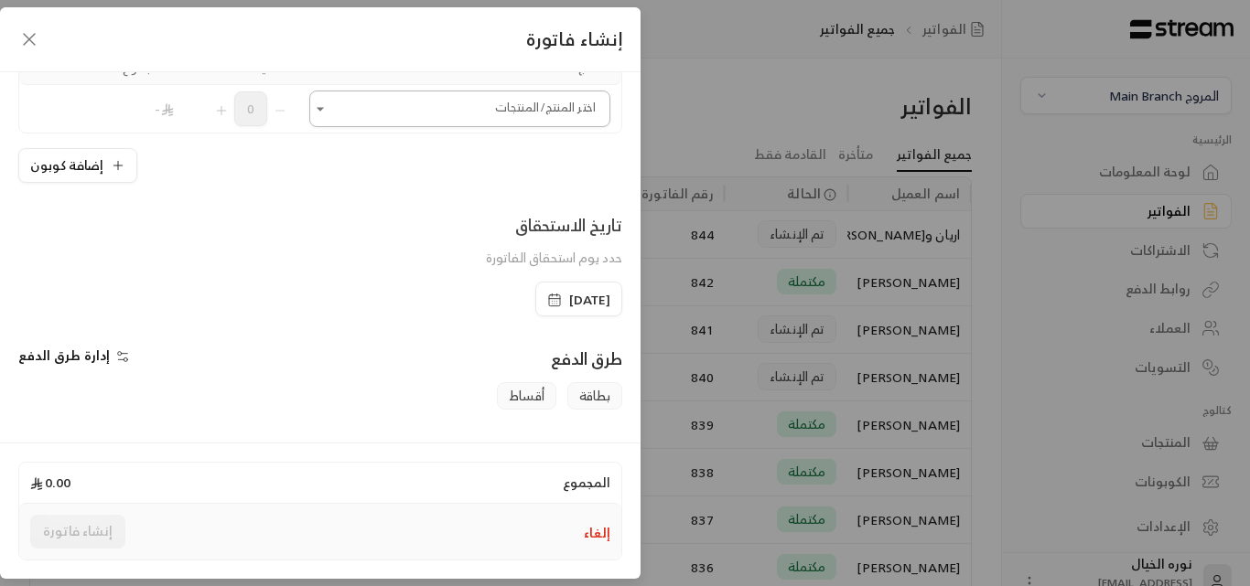
click at [325, 112] on icon "Open" at bounding box center [320, 109] width 18 height 18
type input "**********"
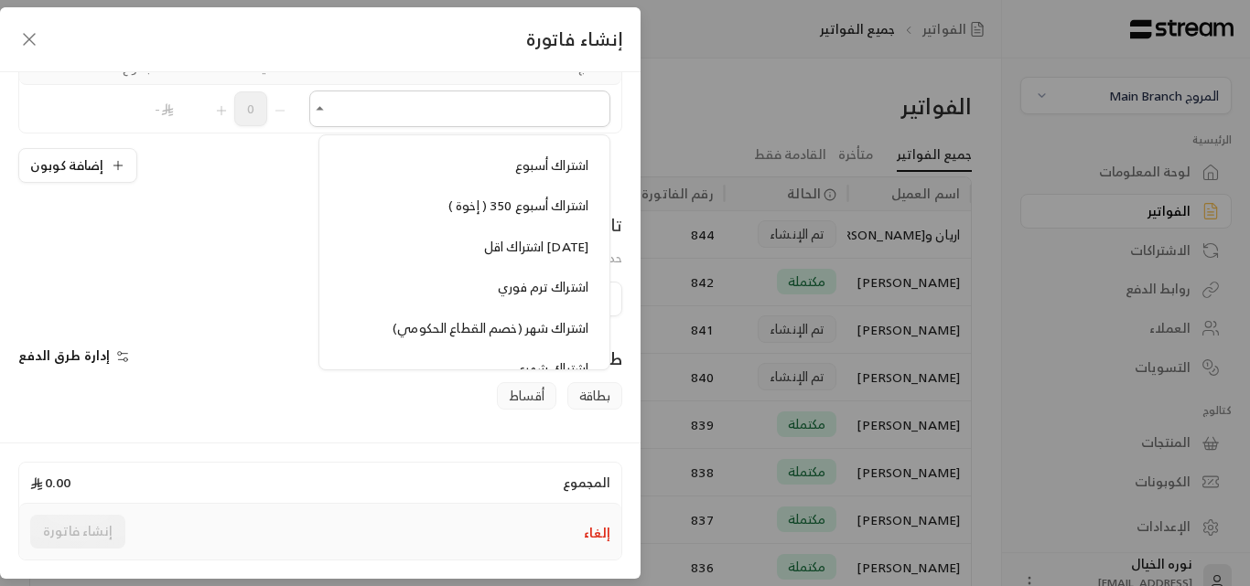
scroll to position [1372, 0]
click at [530, 329] on span "اشتراك شهري" at bounding box center [551, 326] width 74 height 23
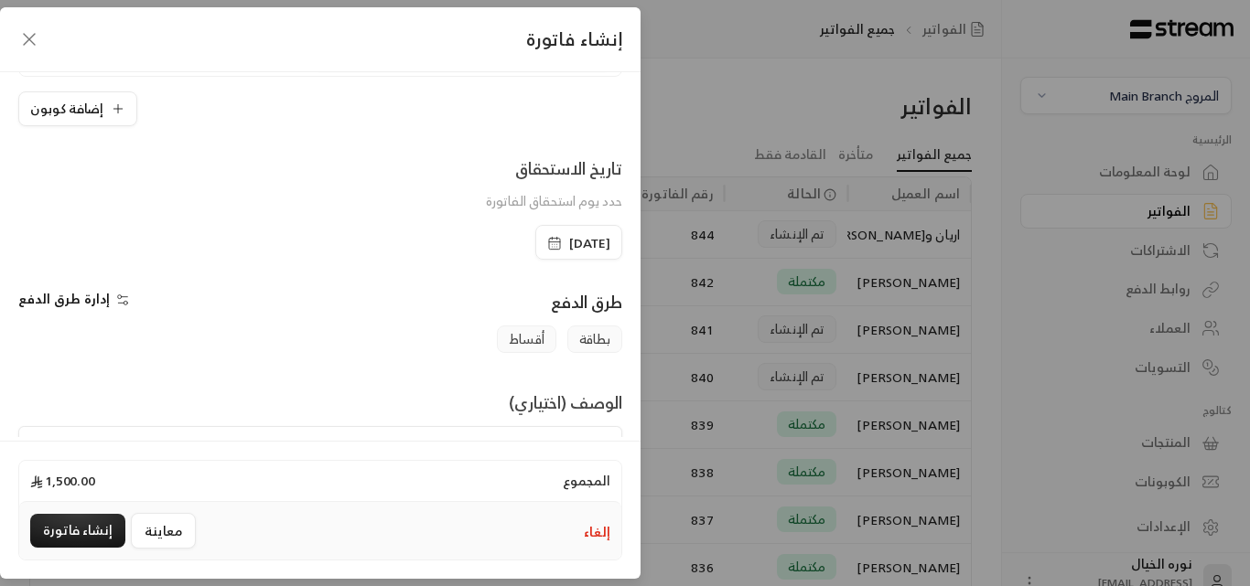
scroll to position [366, 0]
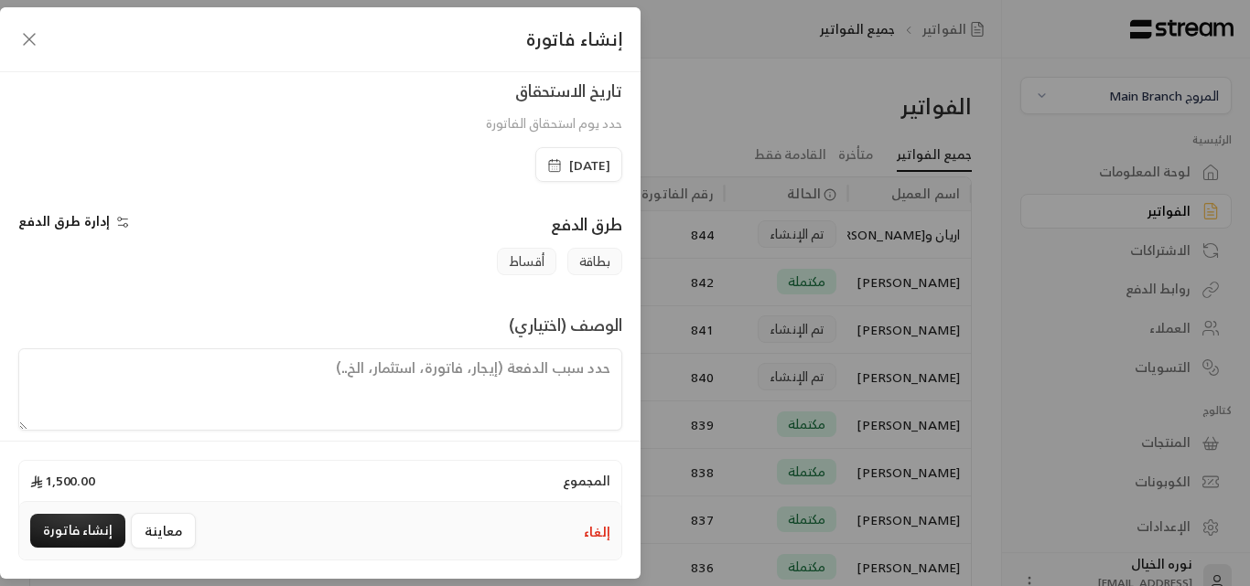
click at [569, 164] on span "[DATE]" at bounding box center [589, 165] width 41 height 18
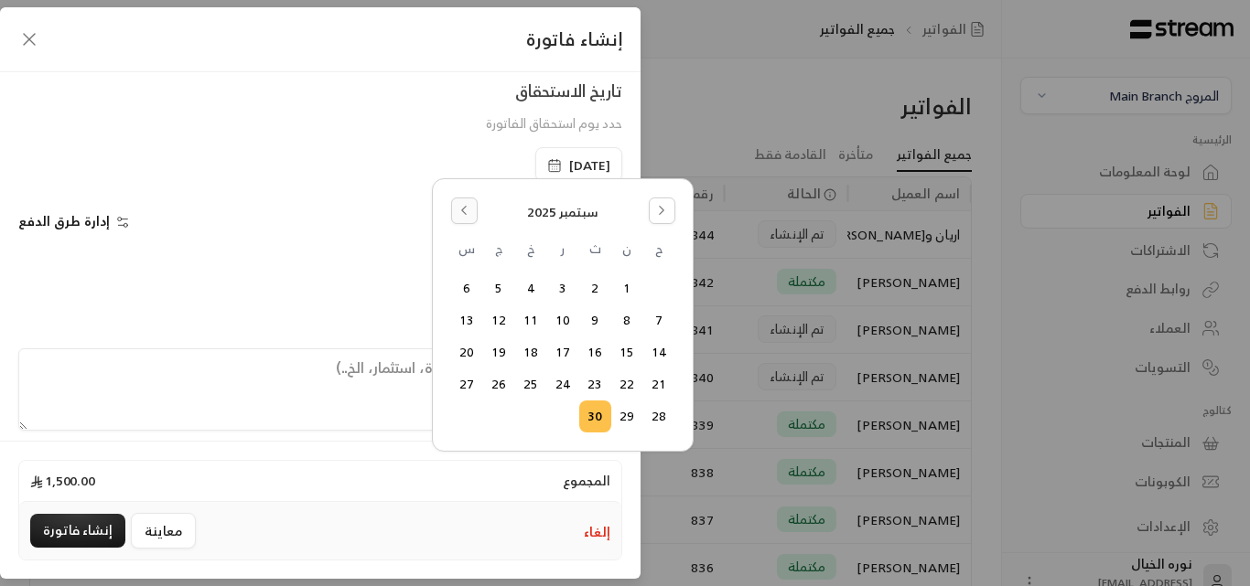
click at [472, 205] on button "Go to the Previous Month" at bounding box center [464, 211] width 27 height 27
click at [656, 414] on button "24" at bounding box center [659, 417] width 30 height 30
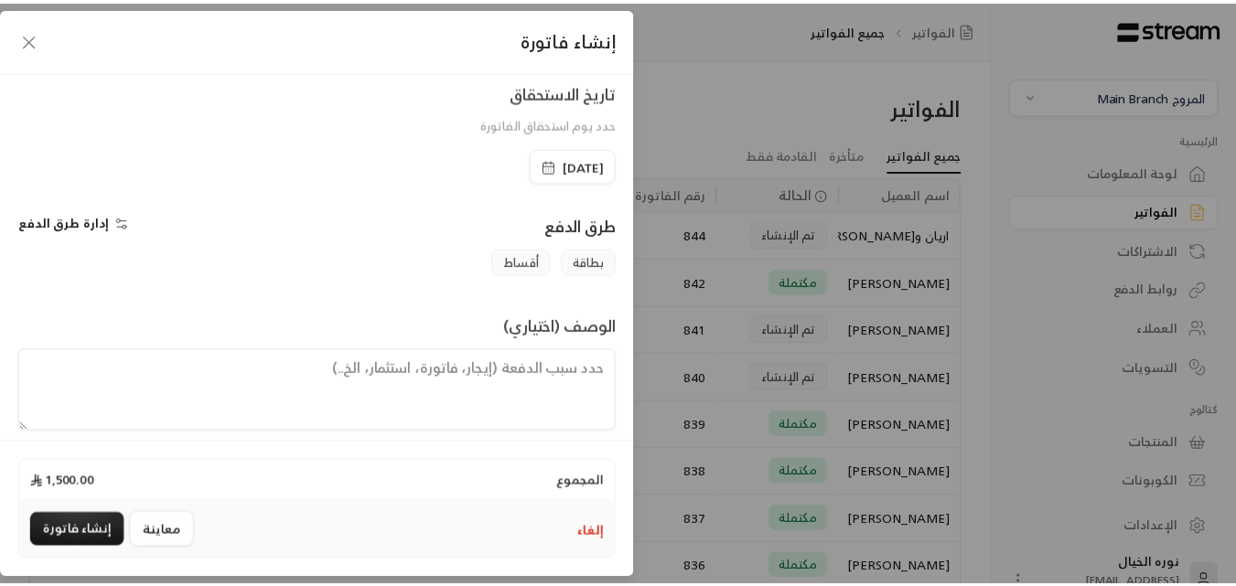
scroll to position [382, 0]
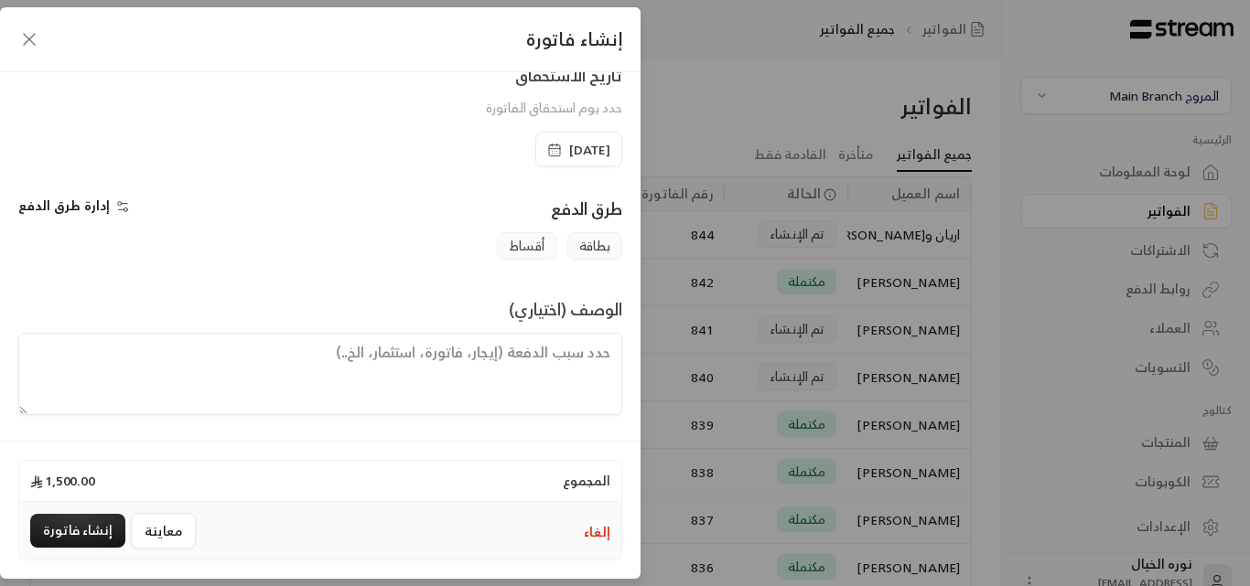
click at [547, 156] on span "[DATE]" at bounding box center [578, 150] width 63 height 18
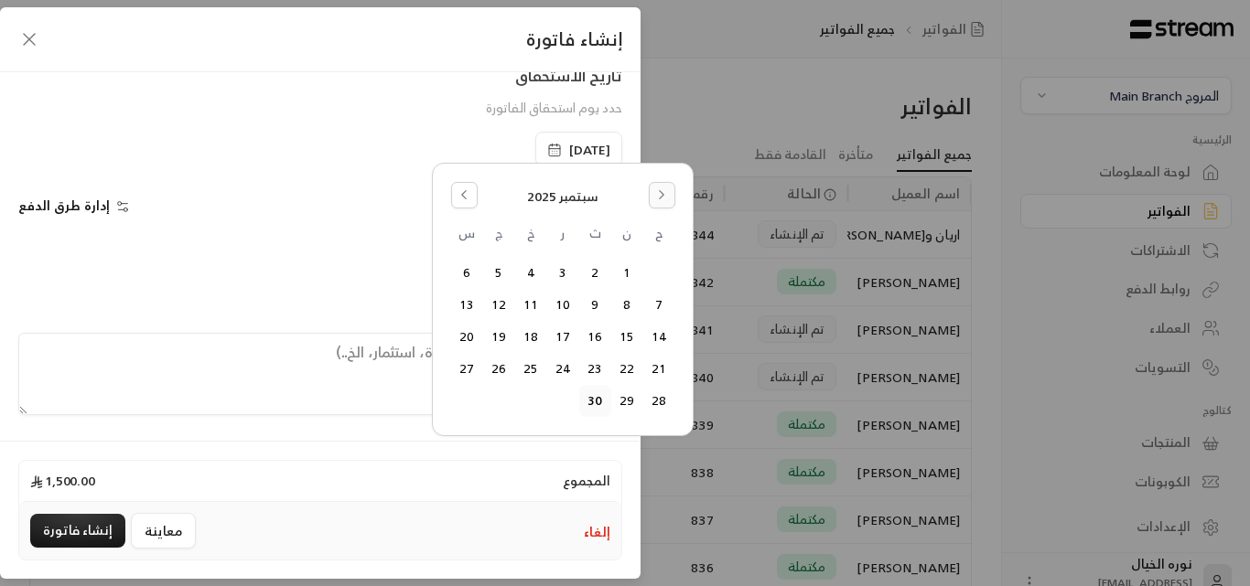
click at [654, 195] on button "Go to the Next Month" at bounding box center [662, 195] width 27 height 27
click at [652, 395] on button "23" at bounding box center [659, 401] width 30 height 30
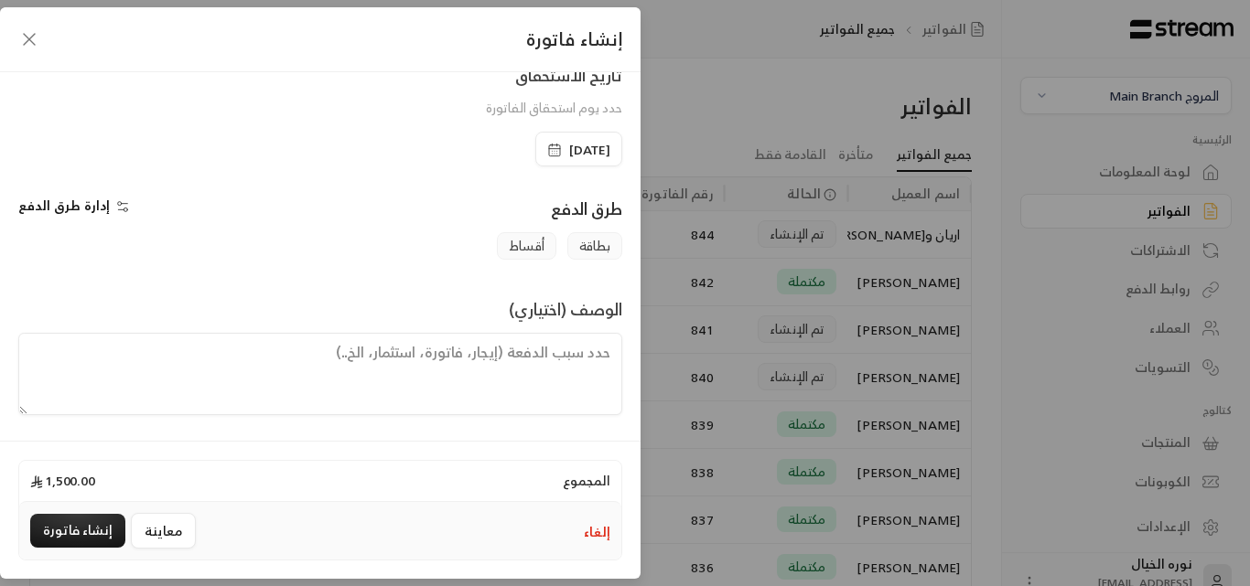
click at [545, 361] on textarea at bounding box center [320, 374] width 604 height 82
paste textarea "اشتراك شهر للطفلة حلا من تاريخ [DATE] إلى [DATE]"
click at [403, 357] on textarea "اشتراك شهر للطفلة حلا من تاريخ [DATE] إلى [DATE]" at bounding box center [320, 374] width 604 height 82
click at [382, 353] on textarea "اشتراك شهر للطفلة حلا من تاريخ [DATE] إلى [DATE]" at bounding box center [320, 374] width 604 height 82
click at [294, 355] on textarea "اشتراك شهر للطفلة حلا من تاريخ [DATE] إلى [DATE]" at bounding box center [320, 374] width 604 height 82
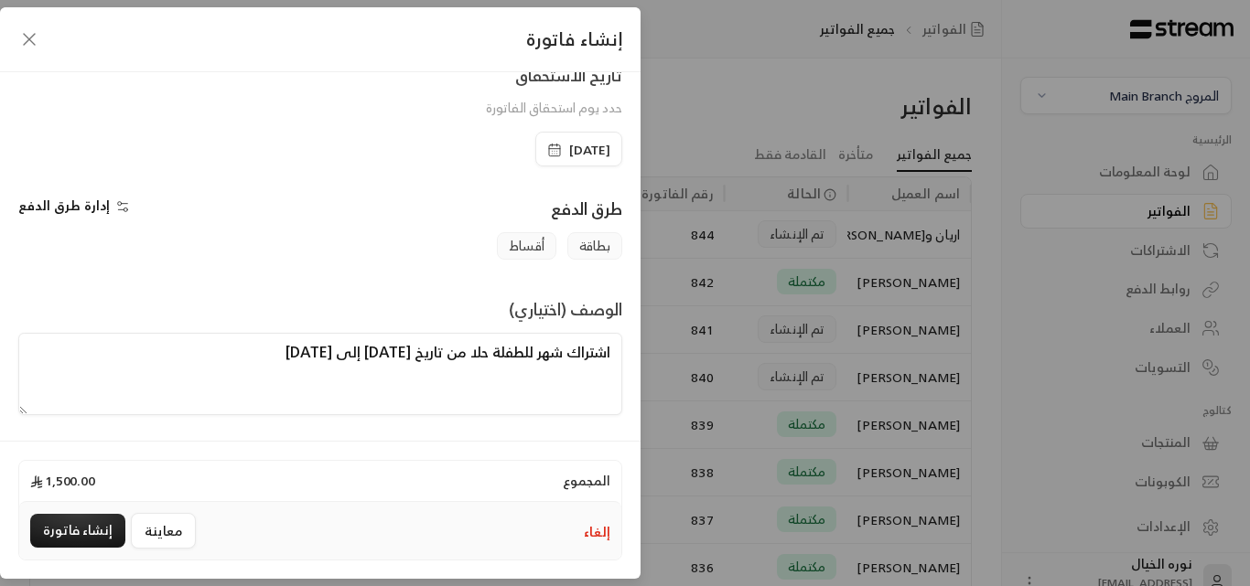
click at [270, 353] on textarea "اشتراك شهر للطفلة حلا من تاريخ [DATE] إلى [DATE]" at bounding box center [320, 374] width 604 height 82
click at [184, 347] on textarea "اشتراك شهر للطفلة حلا من تاريخ [DATE] إلى [DATE]" at bounding box center [320, 374] width 604 height 82
type textarea "اشتراك شهر للطفلة حلا من تاريخ [DATE] إلى [DATE]"
click at [569, 151] on span "[DATE]" at bounding box center [589, 150] width 41 height 18
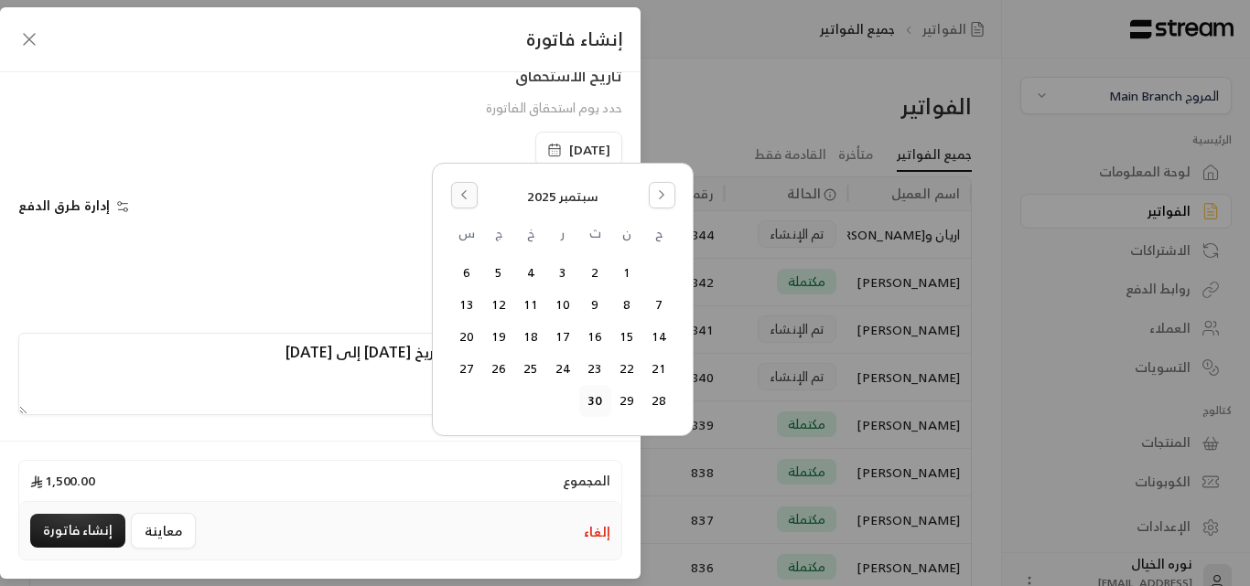
click at [466, 198] on icon "Go to the Previous Month" at bounding box center [463, 194] width 13 height 13
click at [664, 199] on icon "Go to the Next Month" at bounding box center [661, 194] width 13 height 13
click at [526, 366] on button "23" at bounding box center [531, 369] width 30 height 30
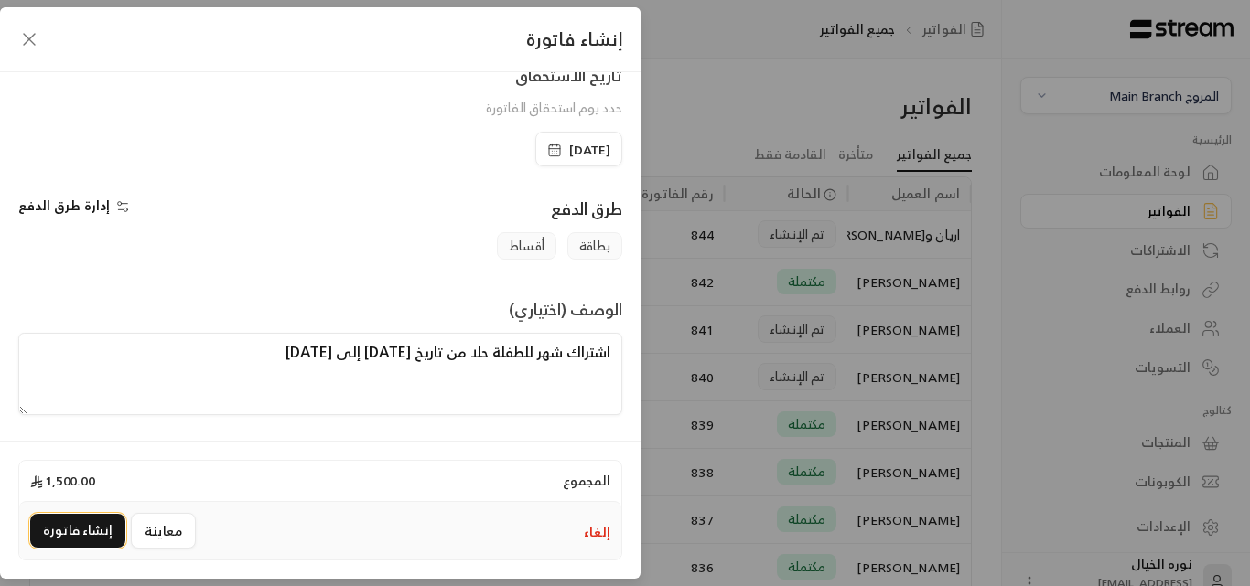
click at [81, 519] on button "إنشاء فاتورة" at bounding box center [77, 531] width 95 height 34
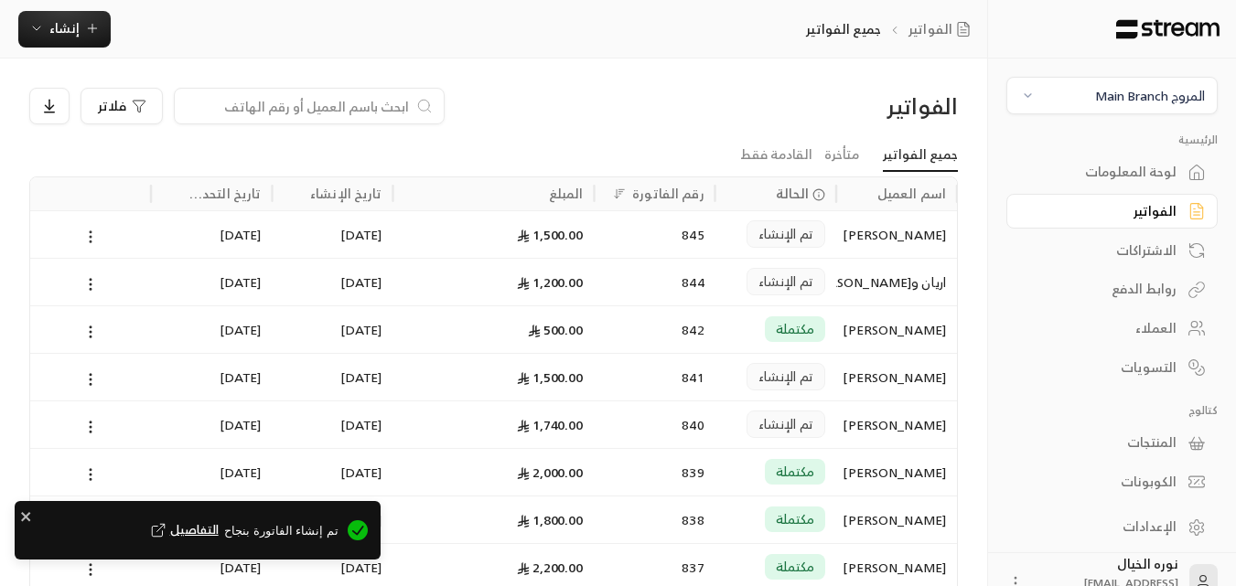
click at [92, 237] on icon at bounding box center [90, 237] width 16 height 16
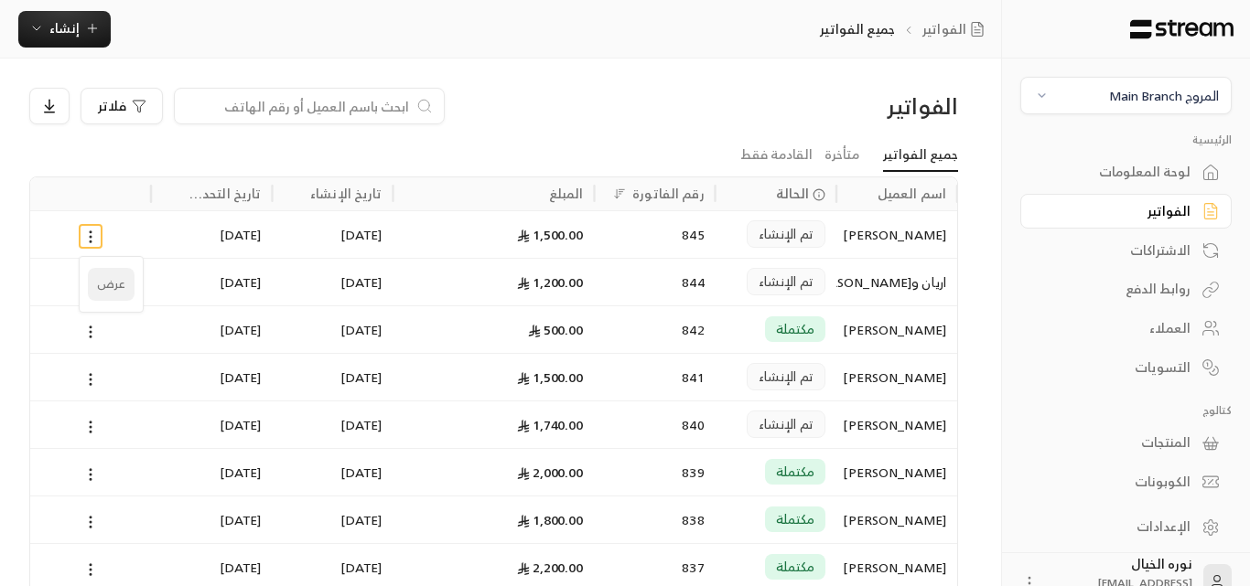
click at [114, 282] on li "عرض" at bounding box center [111, 284] width 47 height 33
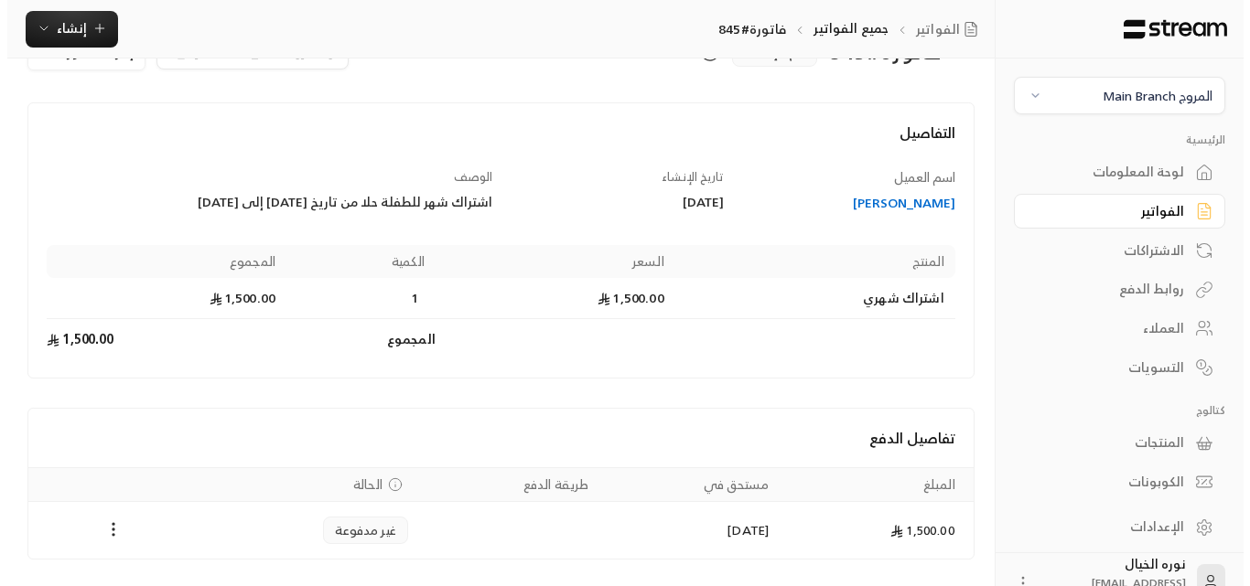
scroll to position [117, 0]
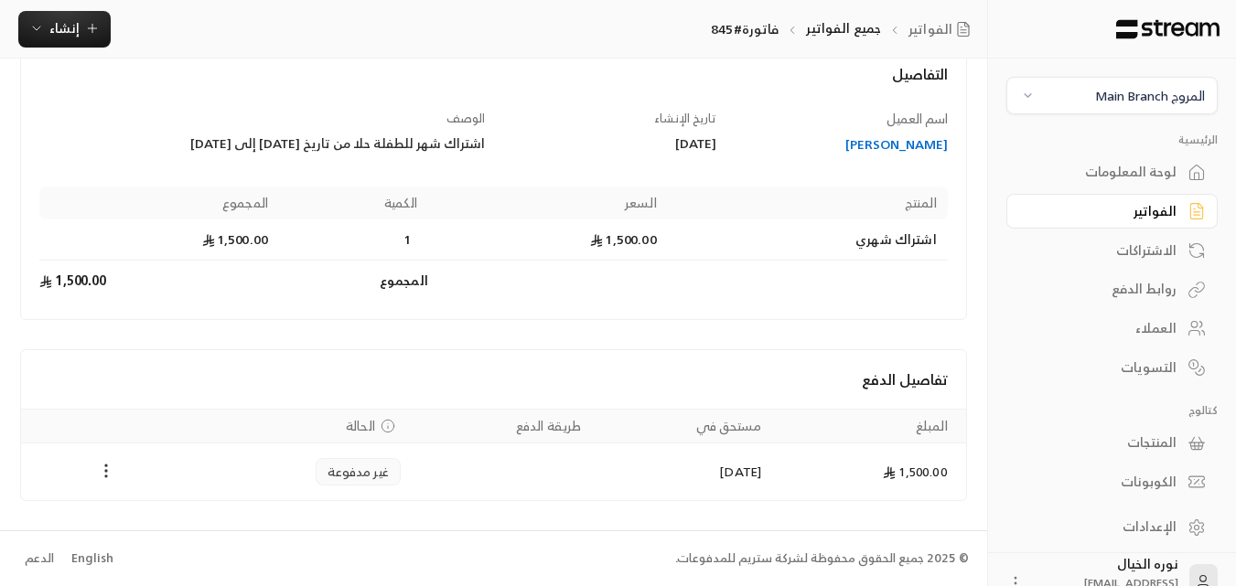
click at [102, 473] on icon "Payments" at bounding box center [106, 471] width 18 height 18
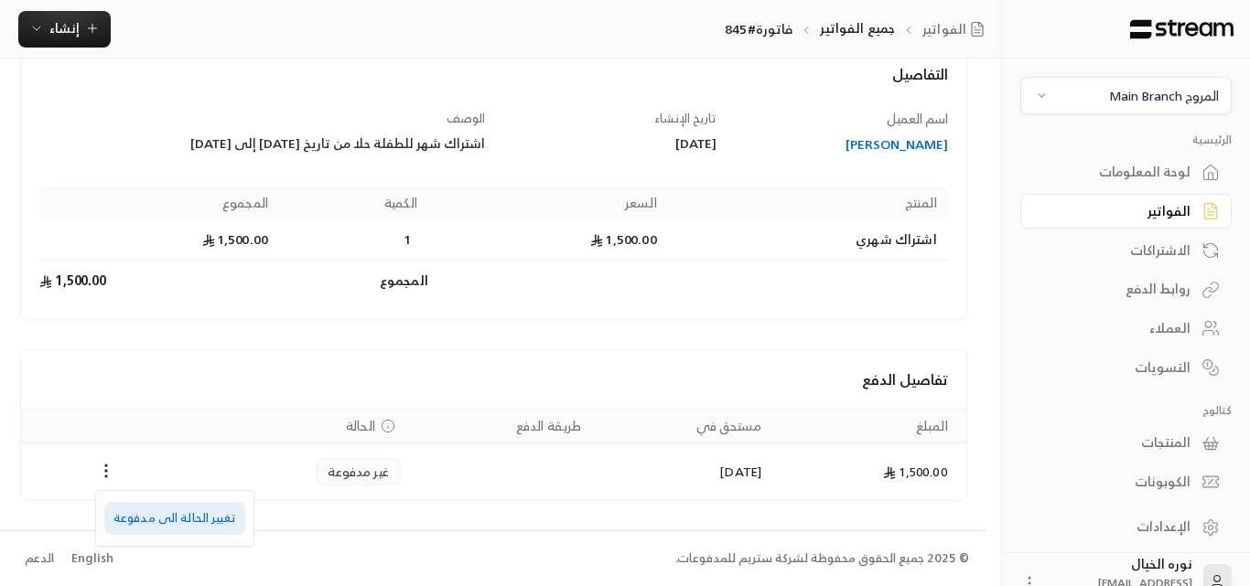
click at [168, 516] on li "تغيير الحالة الى مدفوعة" at bounding box center [174, 518] width 141 height 33
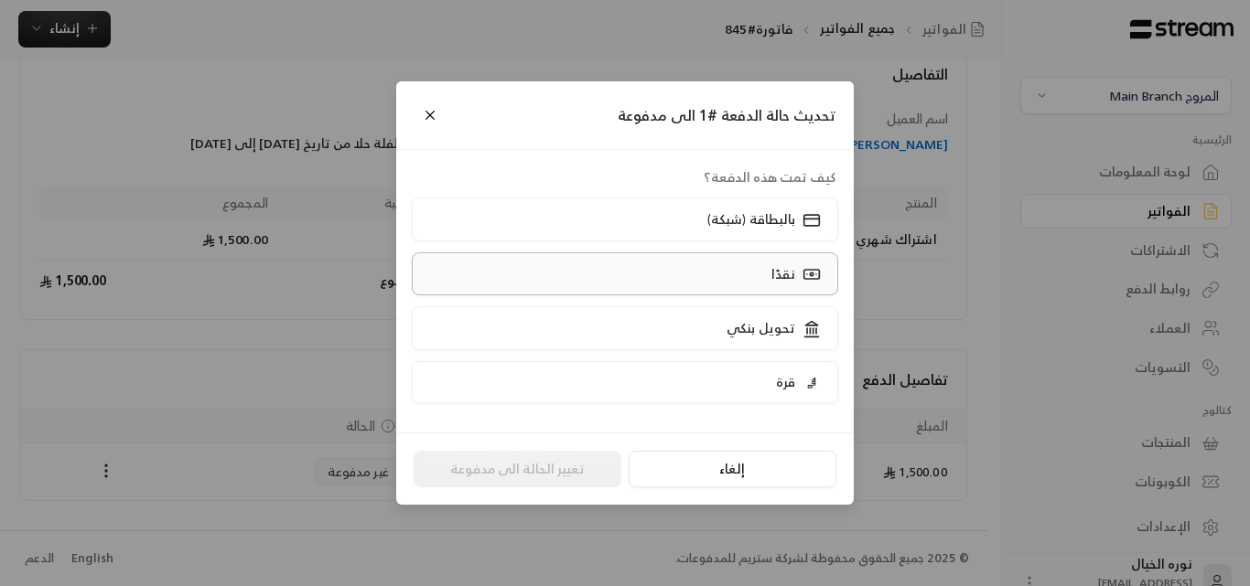
click at [749, 266] on label "نقدًا" at bounding box center [625, 274] width 427 height 43
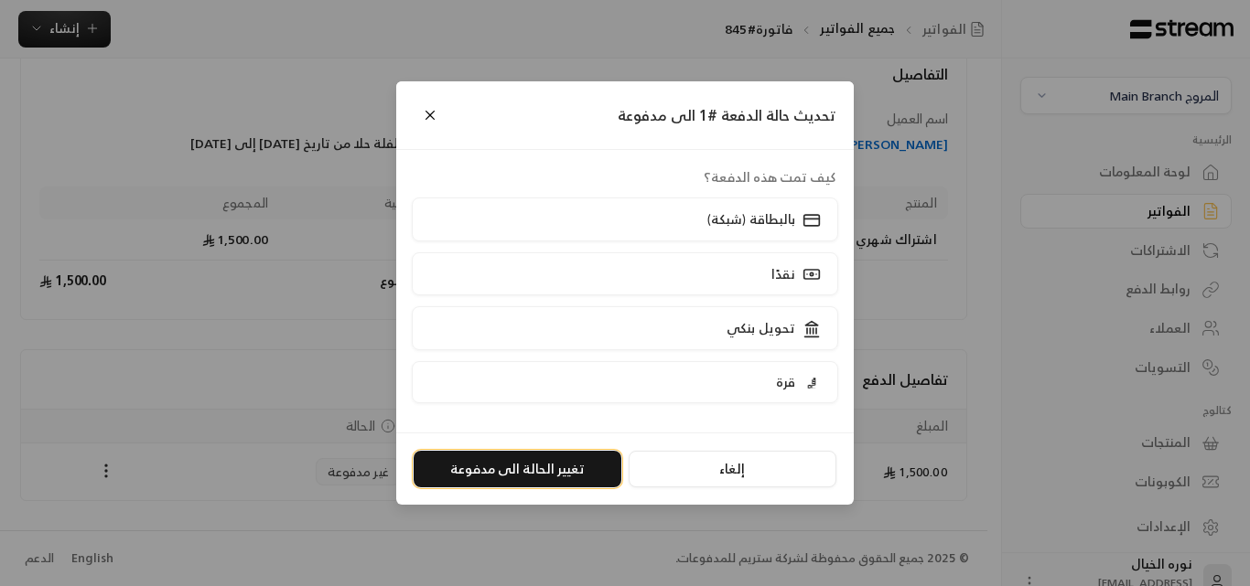
click at [558, 466] on button "تغيير الحالة الى مدفوعة" at bounding box center [518, 469] width 208 height 37
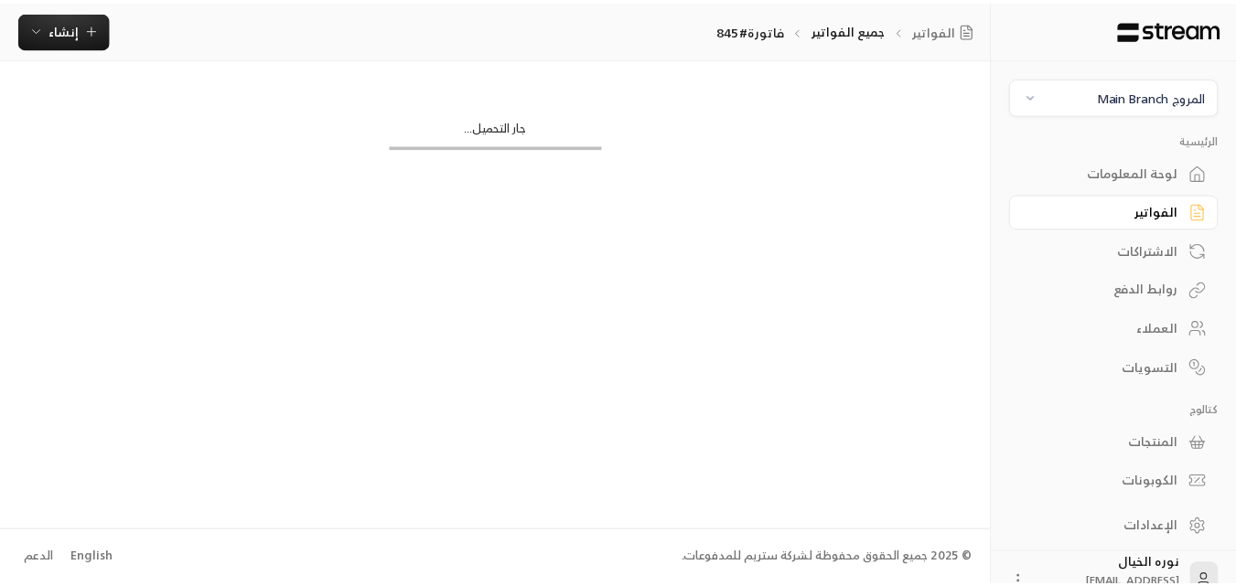
scroll to position [0, 0]
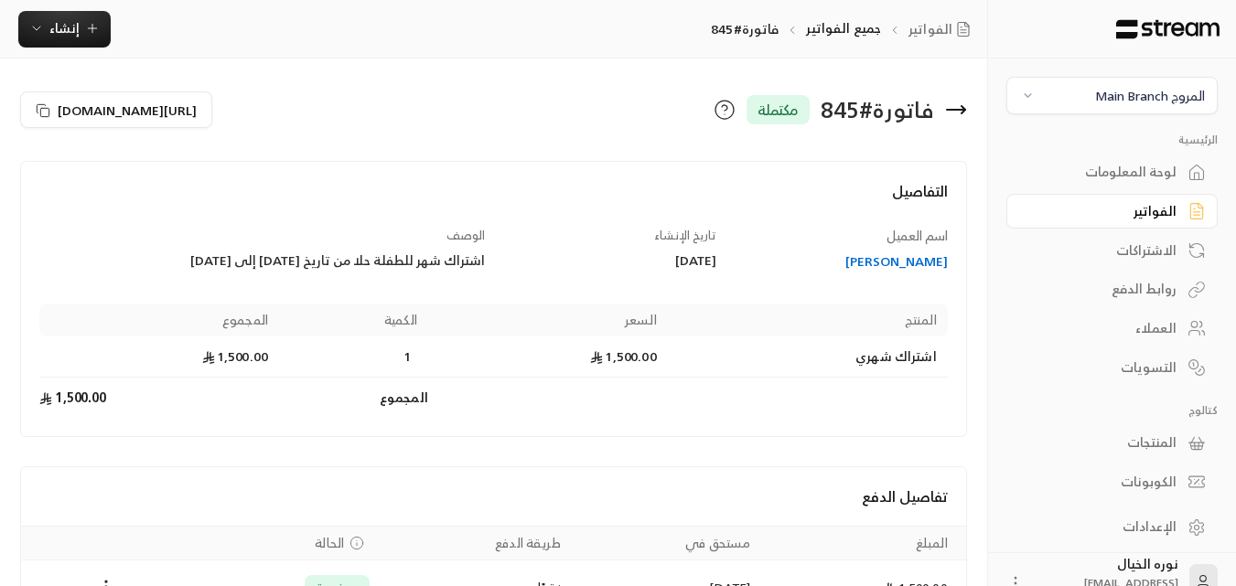
click at [1150, 210] on div "الفواتير" at bounding box center [1102, 211] width 147 height 18
